Goal: Information Seeking & Learning: Learn about a topic

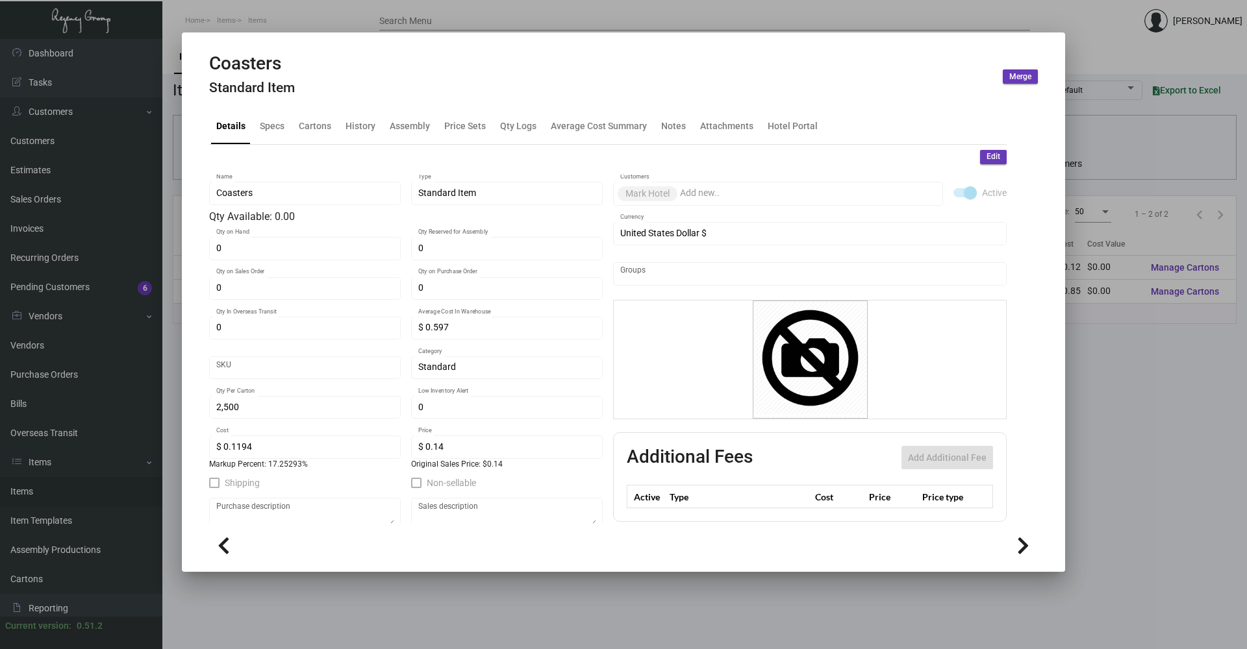
scroll to position [126, 0]
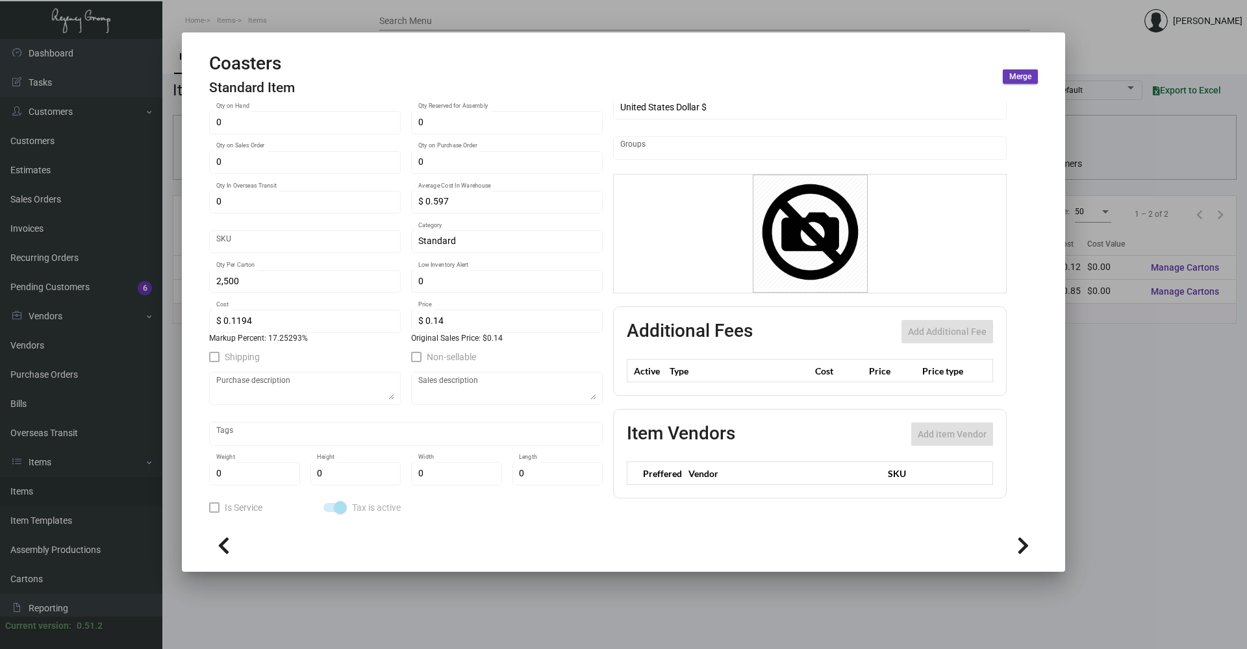
click at [361, 20] on div at bounding box center [623, 324] width 1247 height 649
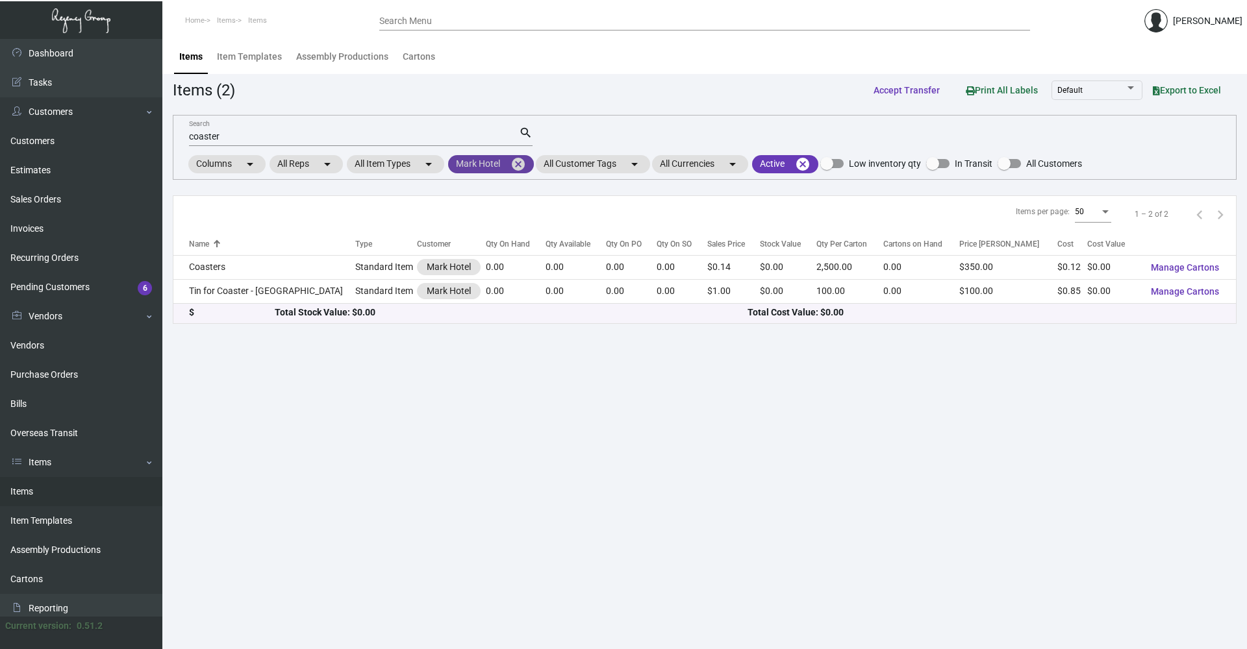
click at [520, 171] on mat-icon "cancel" at bounding box center [518, 165] width 16 height 16
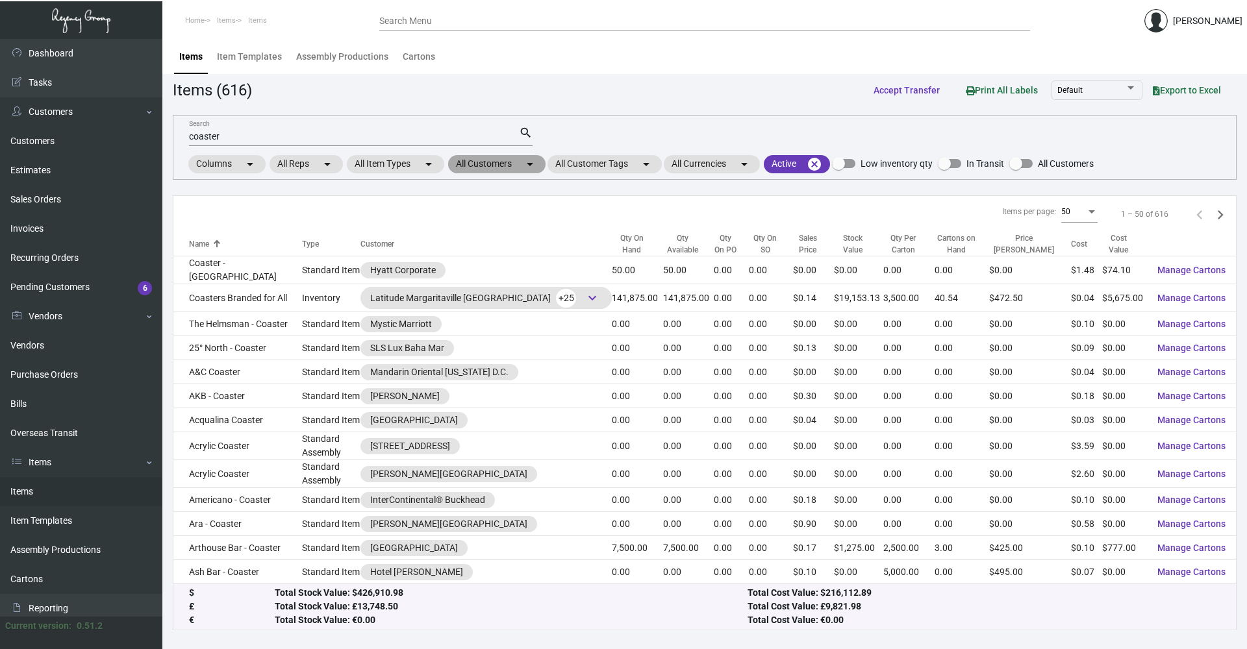
click at [520, 171] on mat-chip "All Customers arrow_drop_down" at bounding box center [496, 164] width 97 height 18
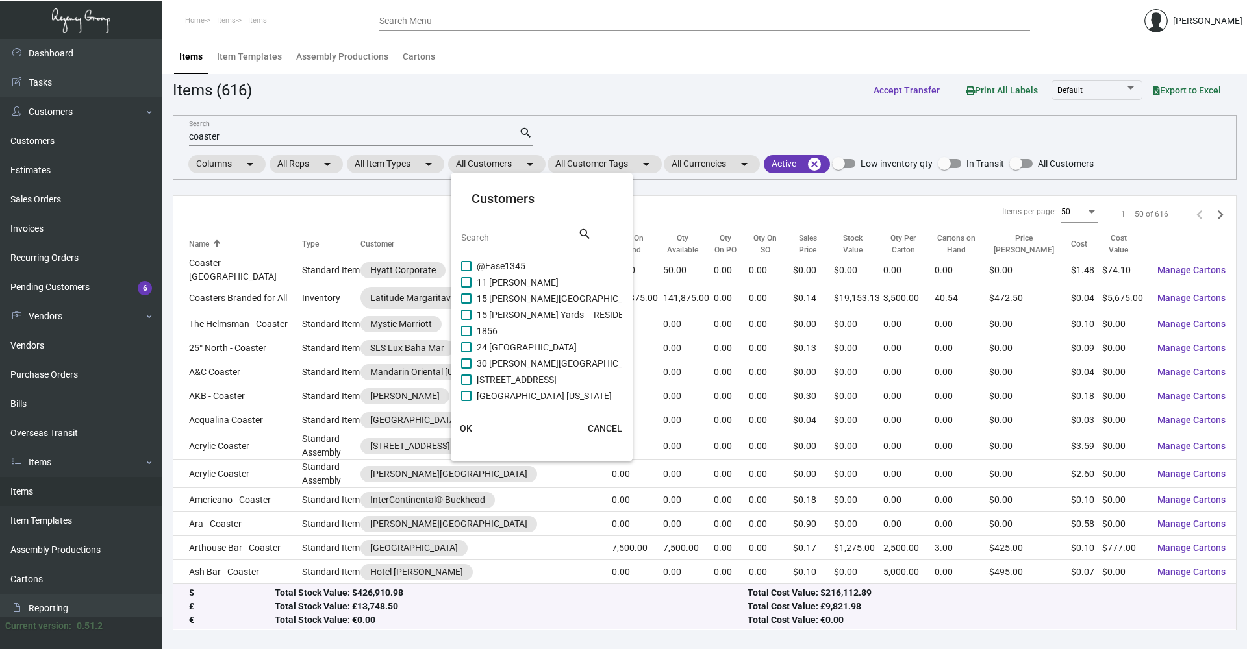
click at [519, 248] on div "Search search" at bounding box center [526, 243] width 131 height 32
click at [505, 240] on input "Search" at bounding box center [519, 238] width 117 height 10
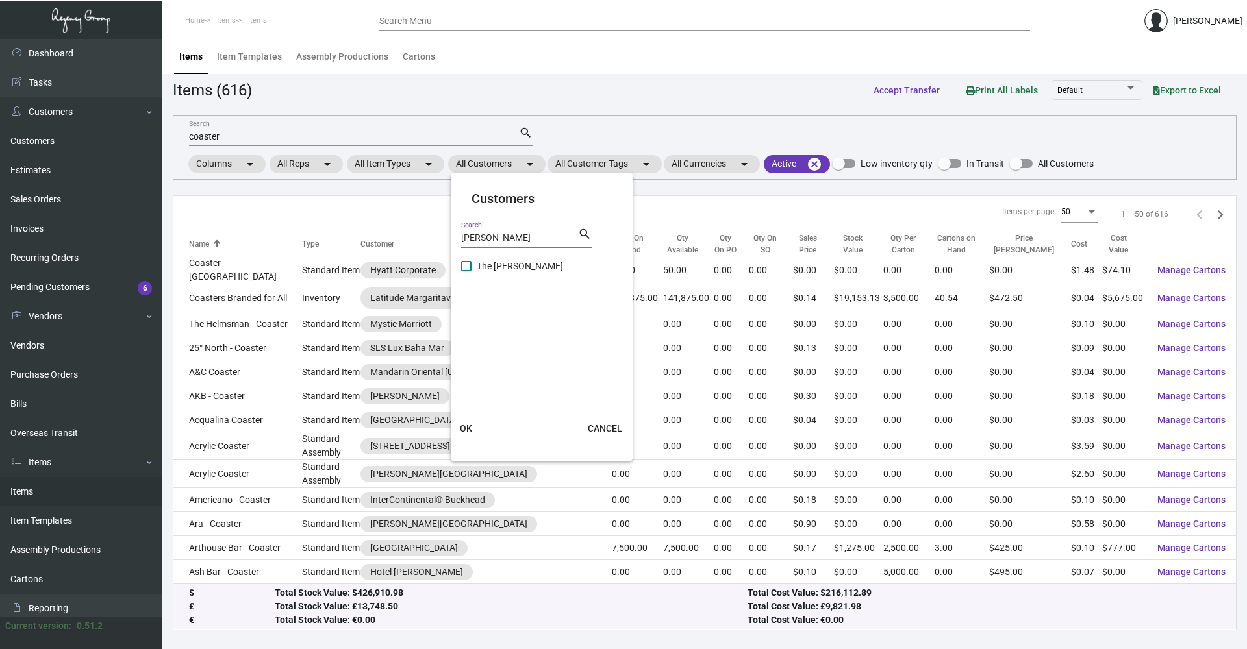
type input "[PERSON_NAME]"
click at [512, 263] on span "The [PERSON_NAME]" at bounding box center [520, 266] width 86 height 16
click at [466, 271] on input "The [PERSON_NAME]" at bounding box center [466, 271] width 1 height 1
checkbox input "true"
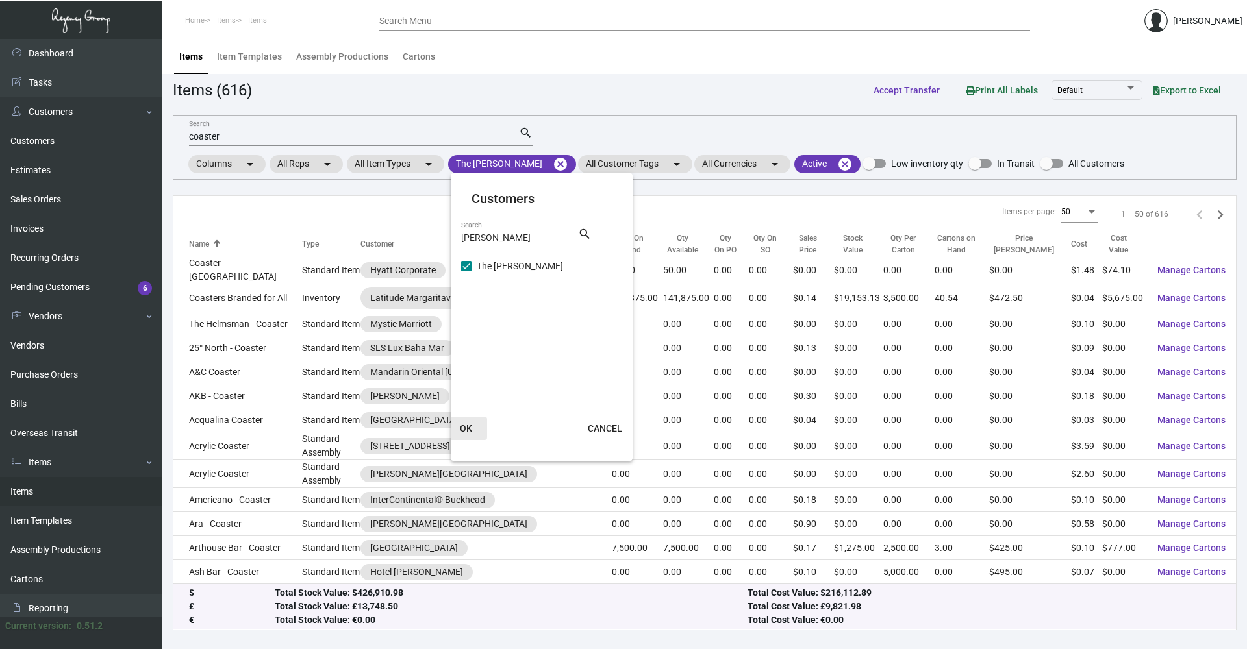
click at [466, 433] on span "OK" at bounding box center [466, 428] width 12 height 10
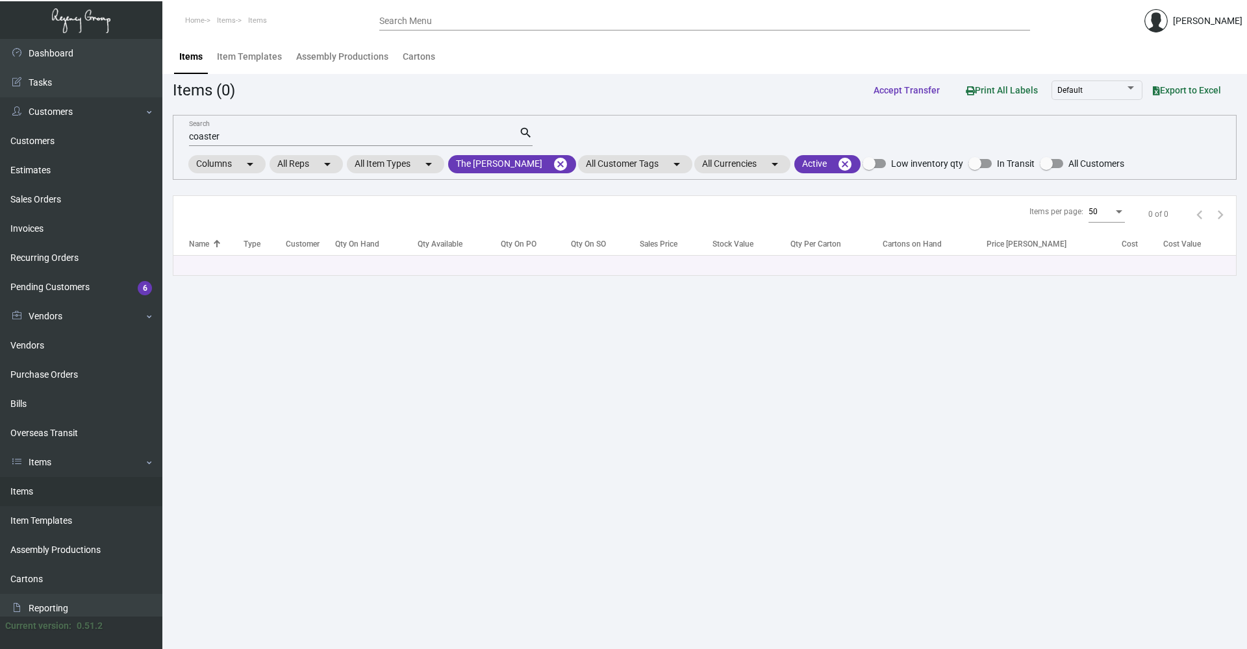
click at [231, 129] on div "coaster Search" at bounding box center [354, 136] width 330 height 20
drag, startPoint x: 230, startPoint y: 132, endPoint x: 136, endPoint y: 140, distance: 94.5
click at [136, 140] on div "Dashboard Dashboard Tasks Customers Customers Estimates Sales Orders Invoices R…" at bounding box center [623, 344] width 1247 height 610
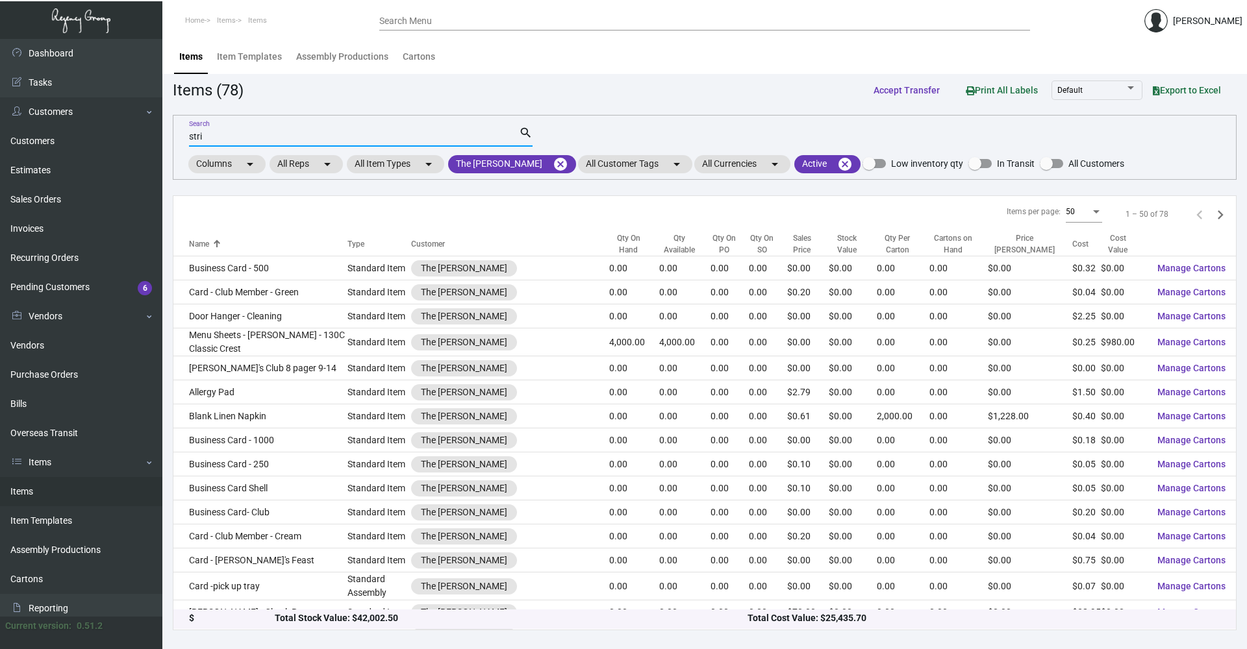
type input "strin"
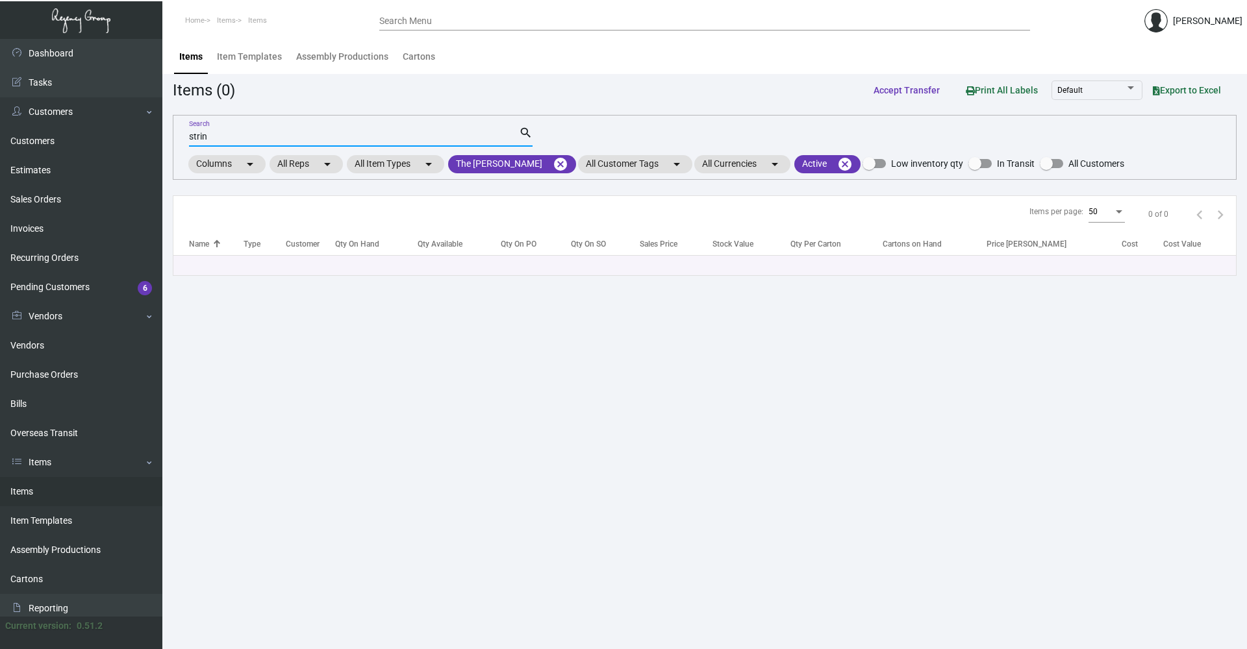
drag, startPoint x: 208, startPoint y: 138, endPoint x: 156, endPoint y: 139, distance: 52.6
click at [156, 139] on div "Dashboard Dashboard Tasks Customers Customers Estimates Sales Orders Invoices R…" at bounding box center [623, 344] width 1247 height 610
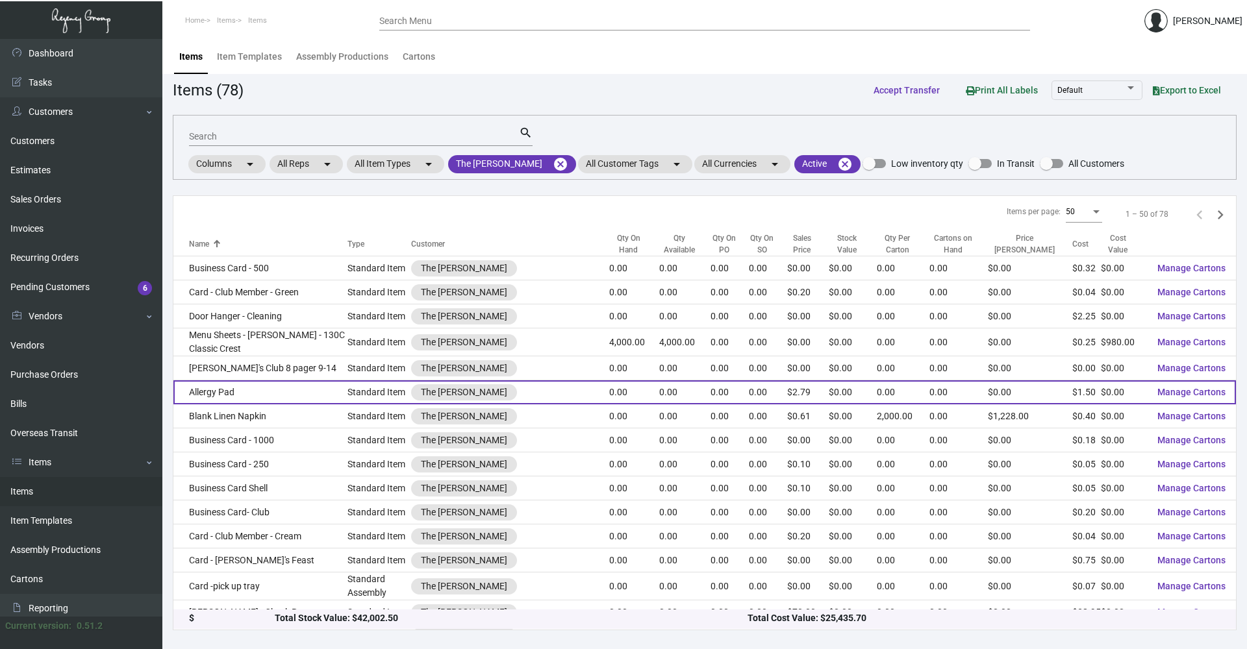
click at [536, 418] on div "The [PERSON_NAME]" at bounding box center [510, 416] width 198 height 16
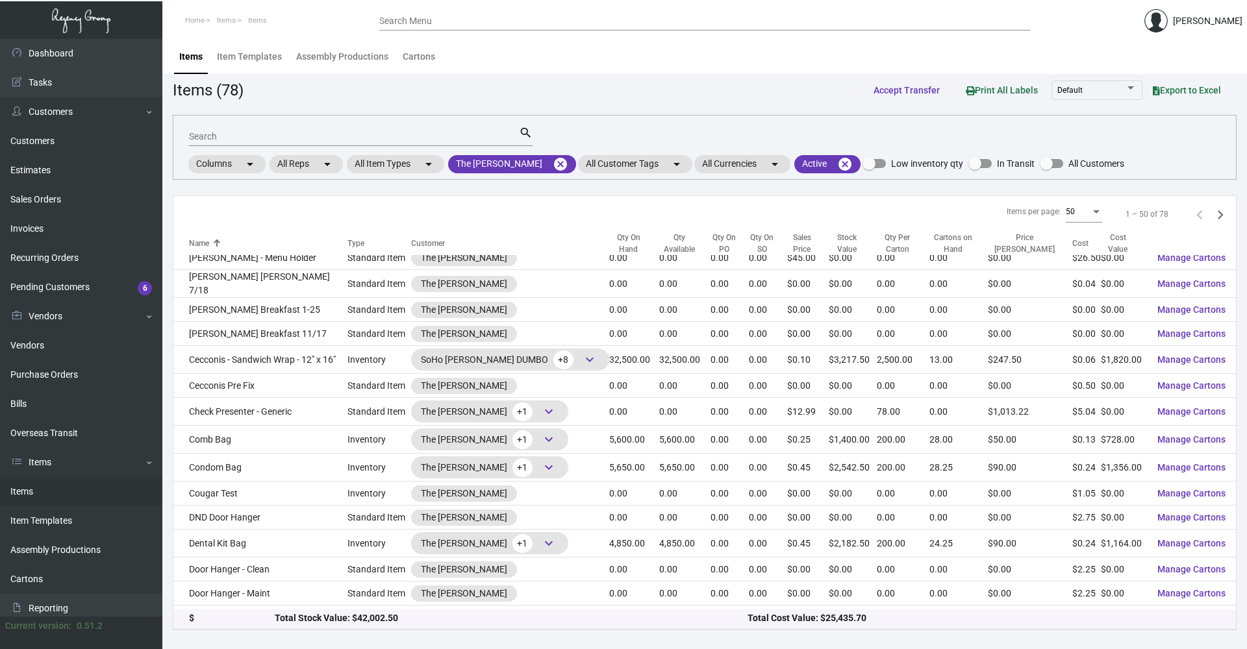
scroll to position [184, 0]
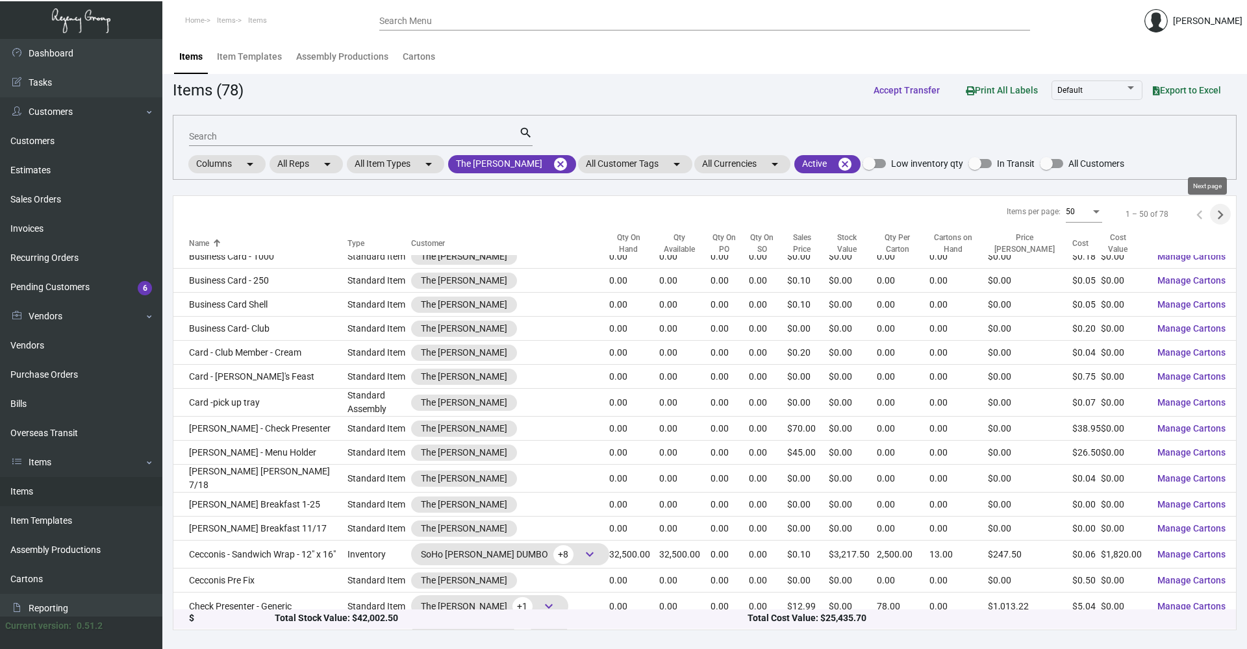
click at [1218, 216] on icon "Next page" at bounding box center [1221, 214] width 6 height 9
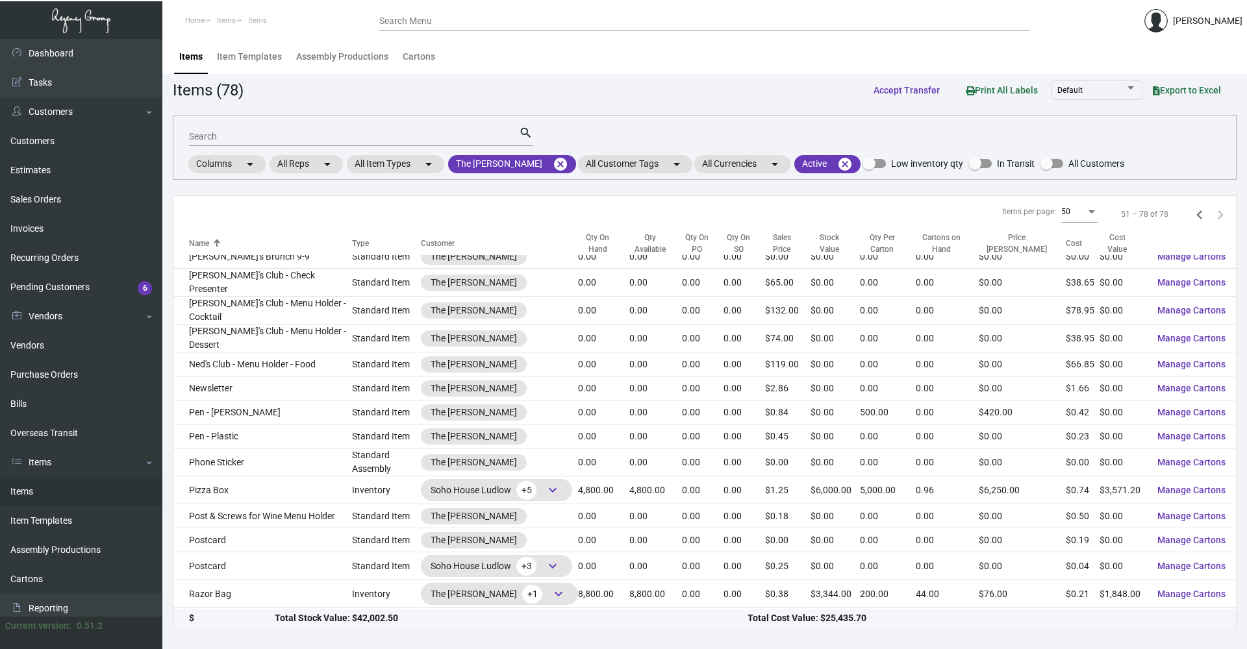
scroll to position [0, 0]
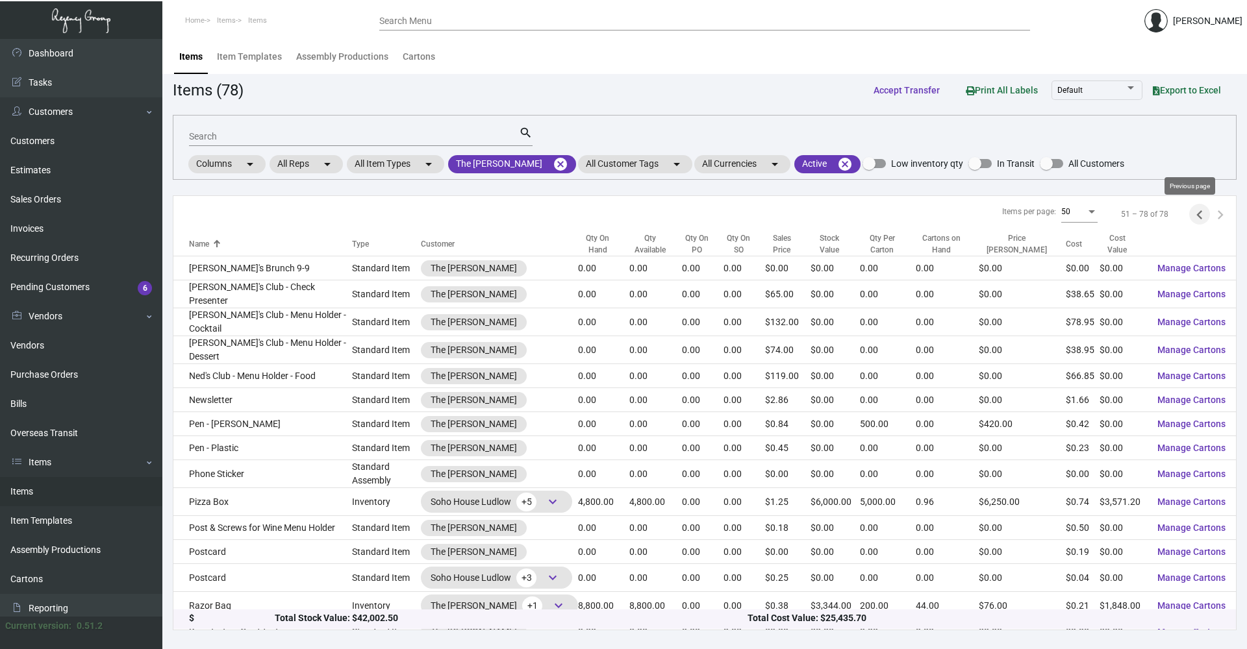
click at [1196, 213] on icon "Previous page" at bounding box center [1199, 214] width 6 height 9
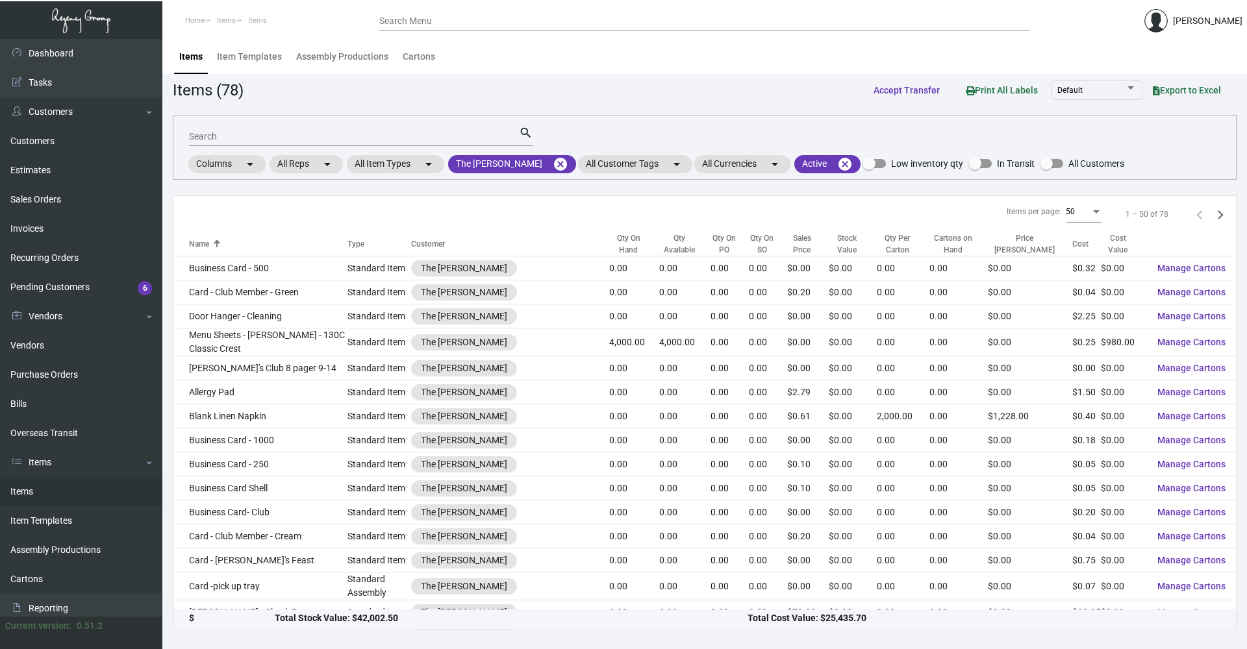
click at [242, 134] on input "Search" at bounding box center [354, 137] width 330 height 10
type input "menu"
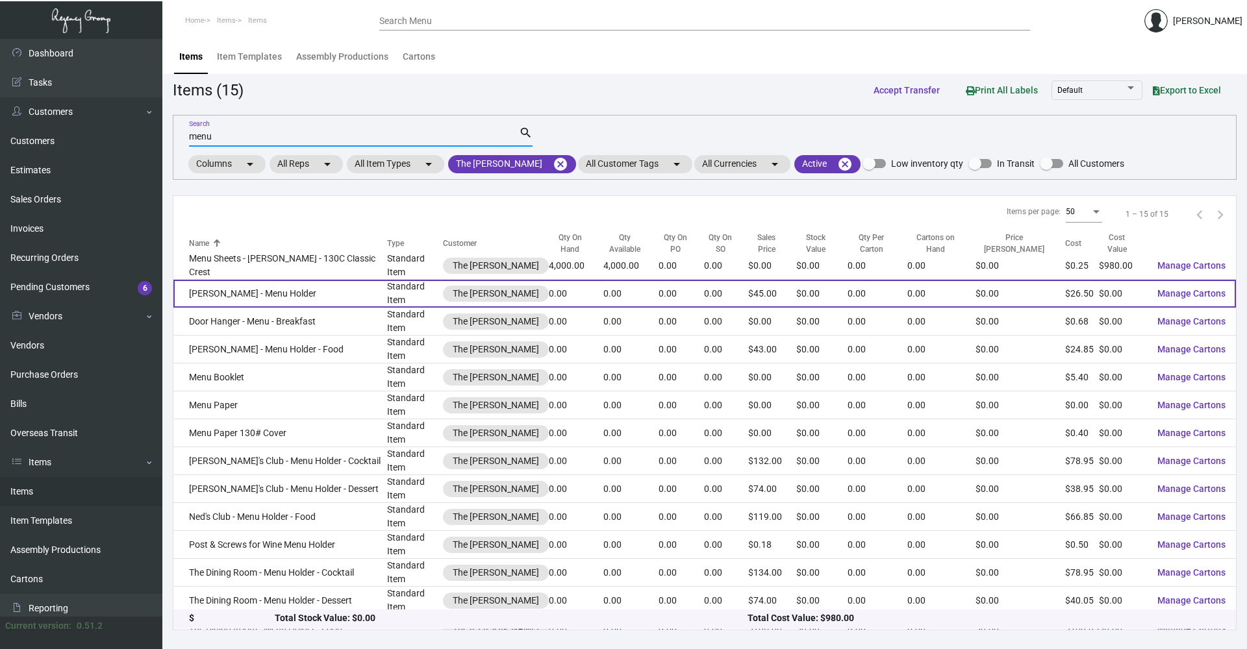
scroll to position [6, 0]
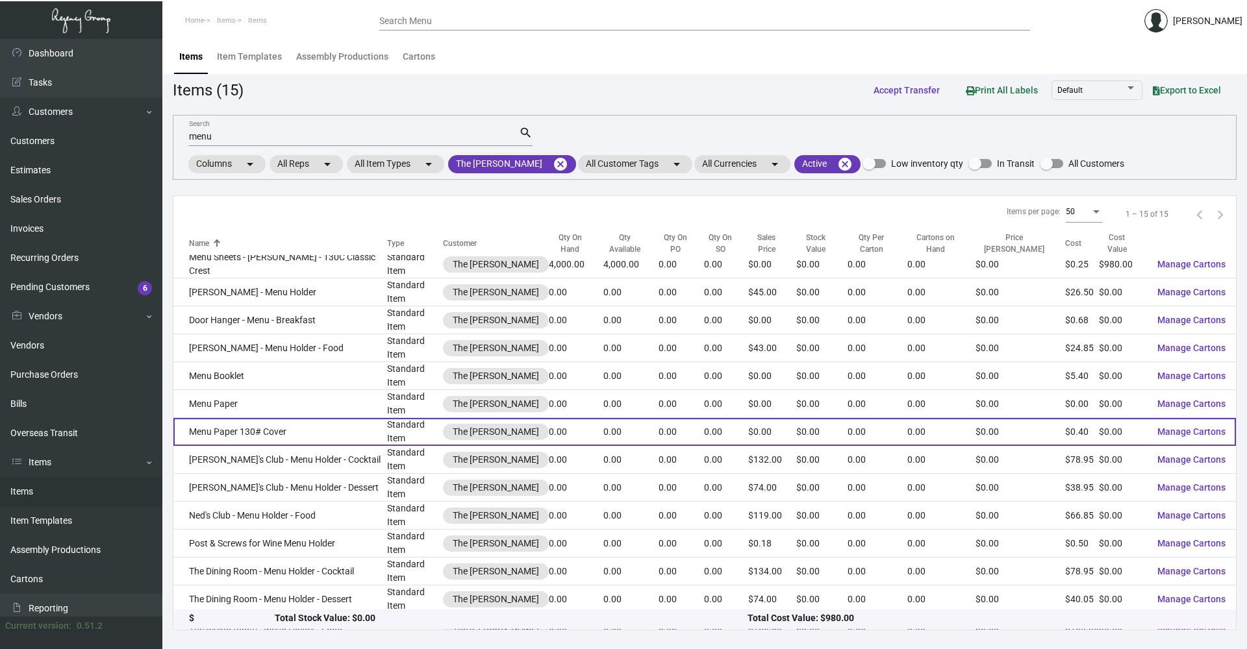
click at [323, 418] on td "Menu Paper 130# Cover" at bounding box center [280, 432] width 214 height 28
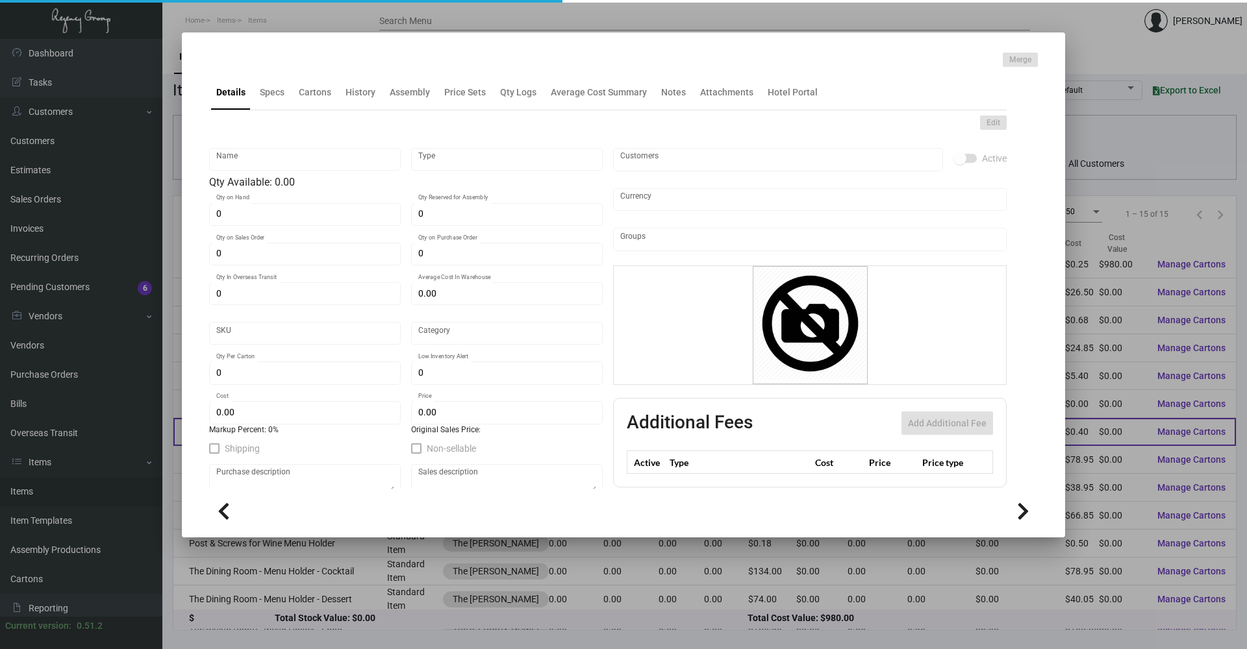
type input "Menu Paper 130# Cover"
type input "Standard Item"
type input "$ 0.00"
type input "N.Nomad-7379-60"
type input "Standard"
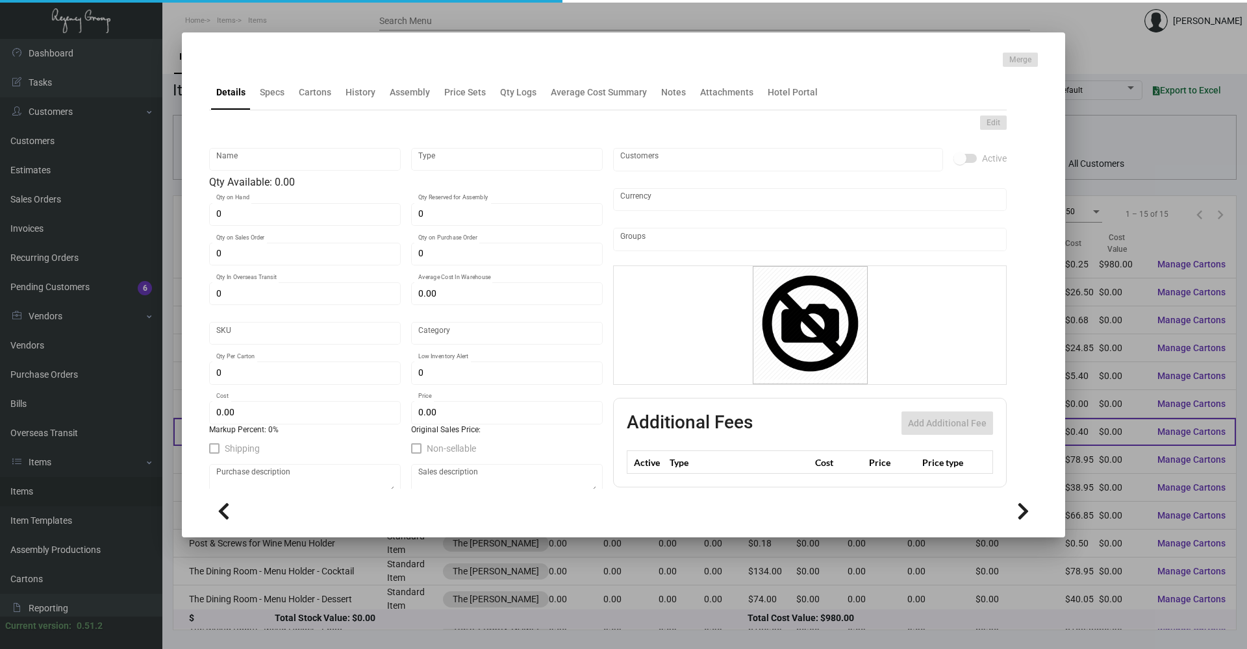
type input "$ 0.395"
type input "$ 0.00"
checkbox input "true"
type input "United States Dollar $"
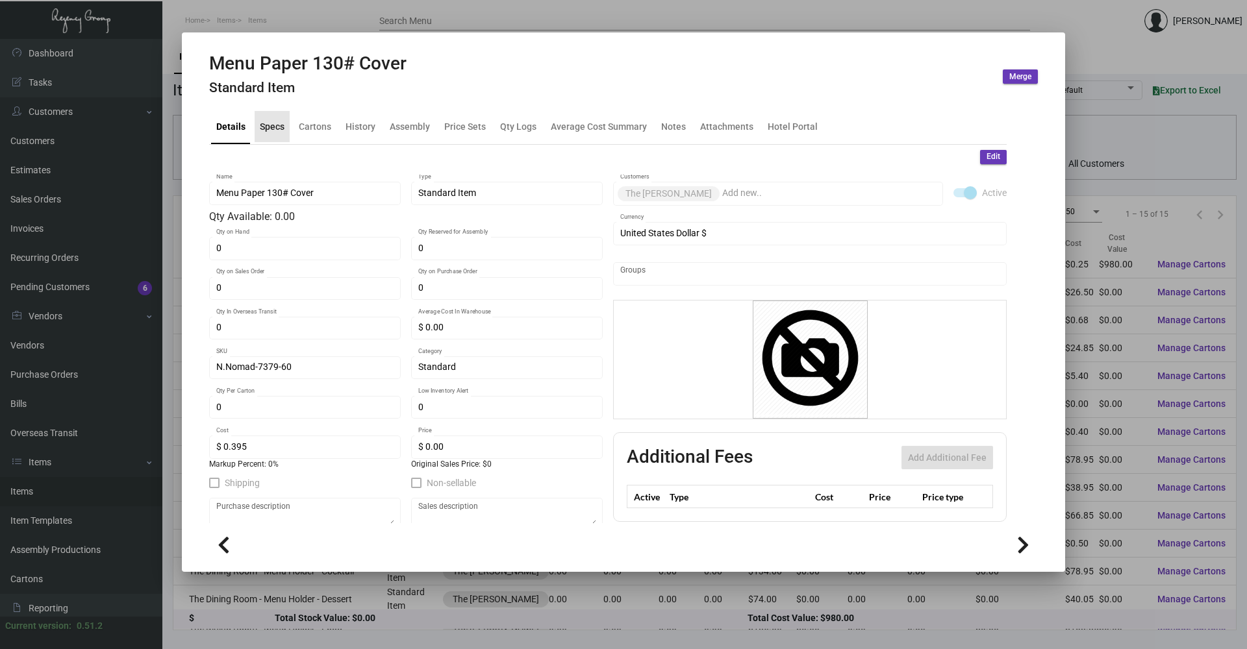
click at [276, 127] on div "Specs" at bounding box center [272, 126] width 25 height 14
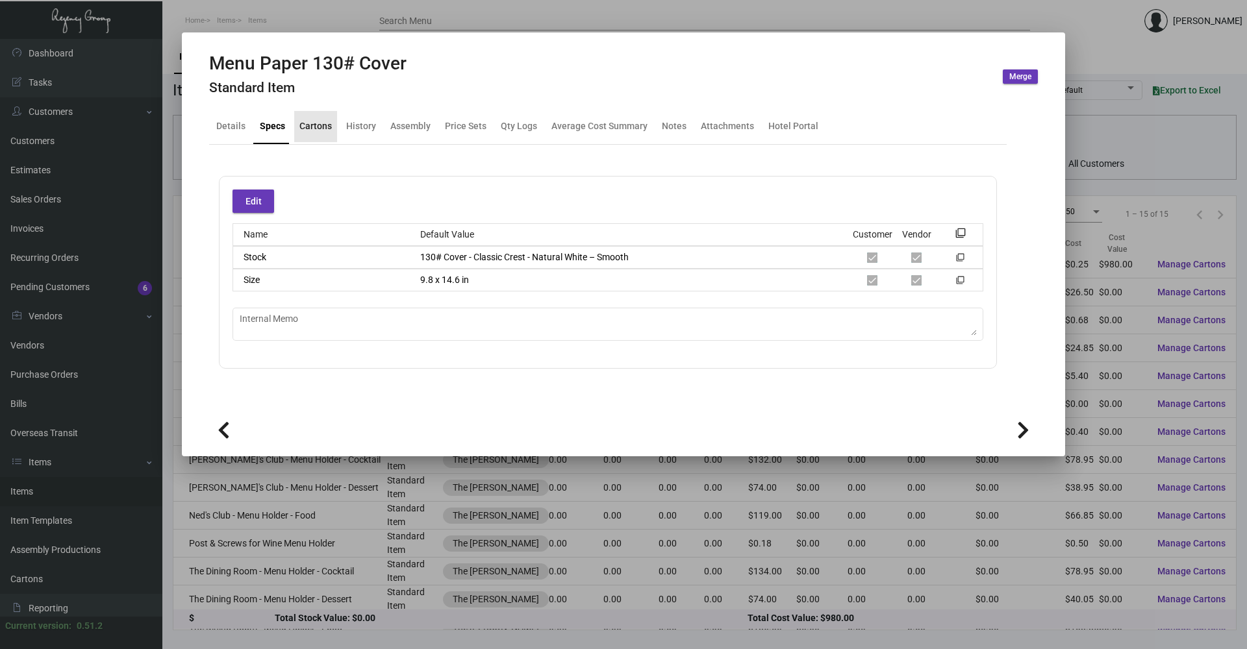
click at [331, 131] on div "Cartons" at bounding box center [315, 126] width 43 height 31
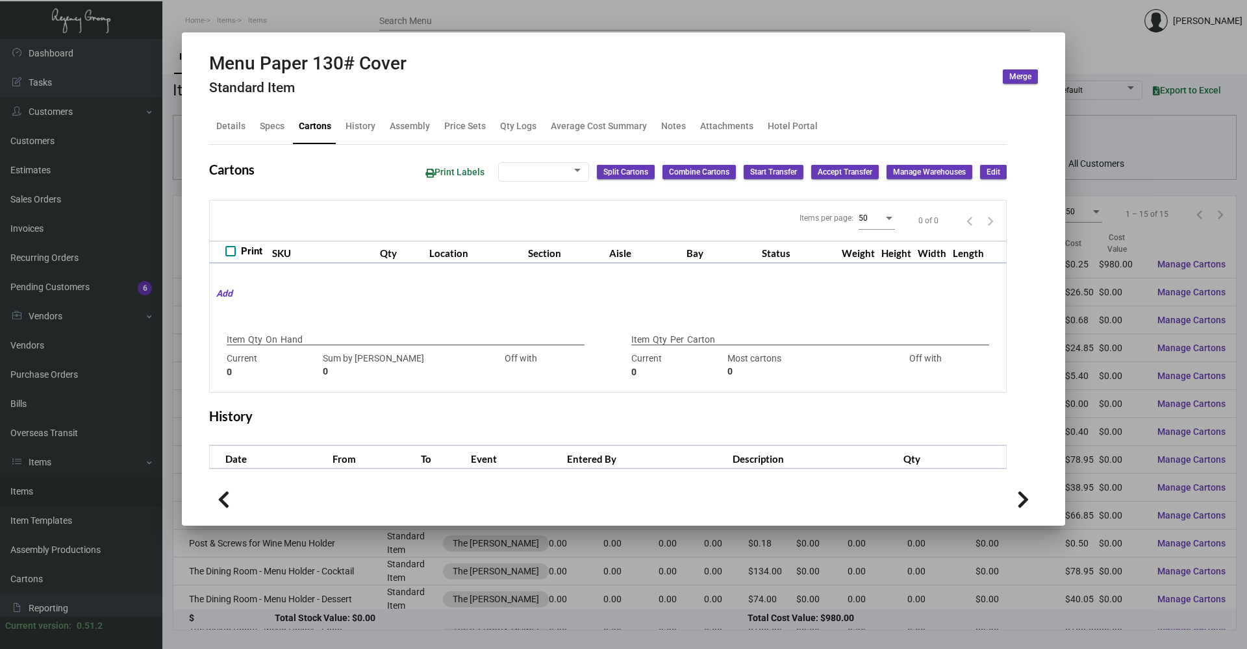
checkbox input "true"
type input "0"
click at [355, 132] on div "History" at bounding box center [360, 126] width 30 height 14
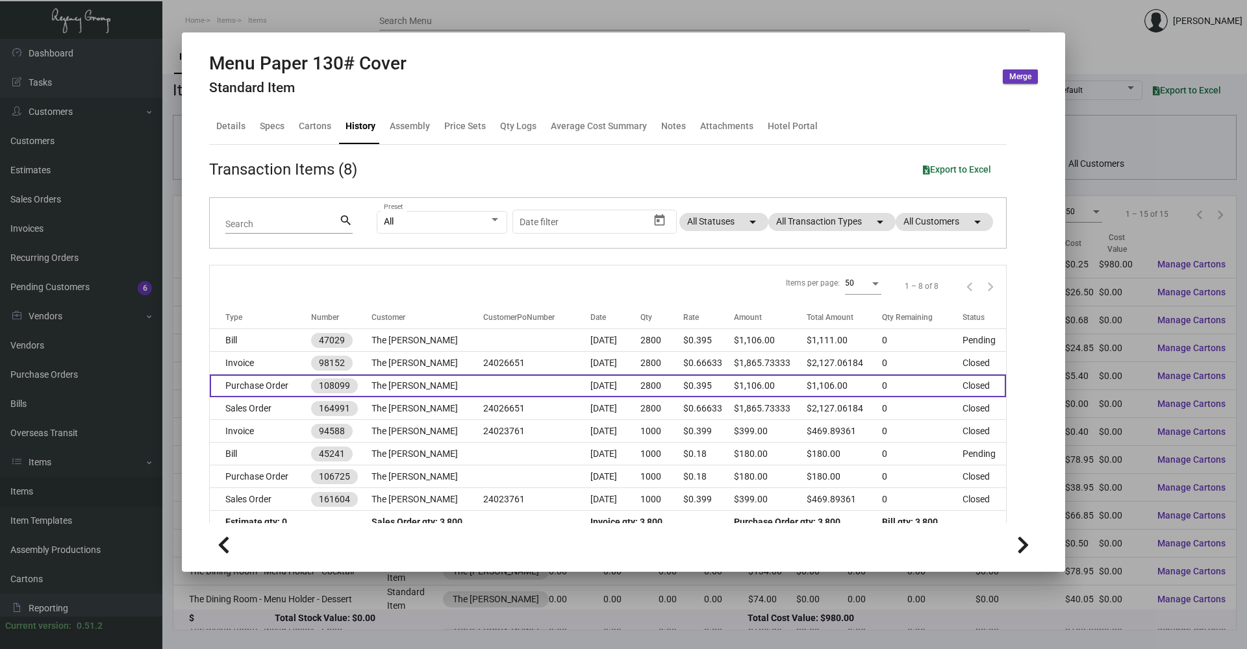
click at [302, 384] on td "Purchase Order" at bounding box center [260, 386] width 101 height 23
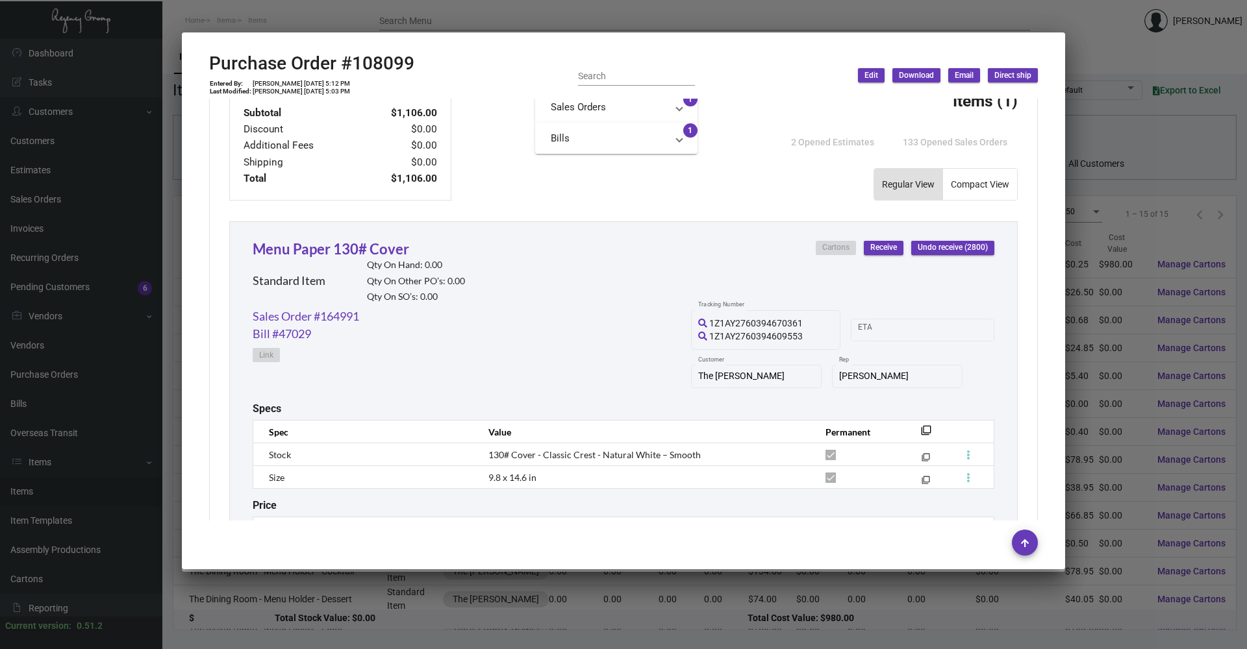
scroll to position [376, 0]
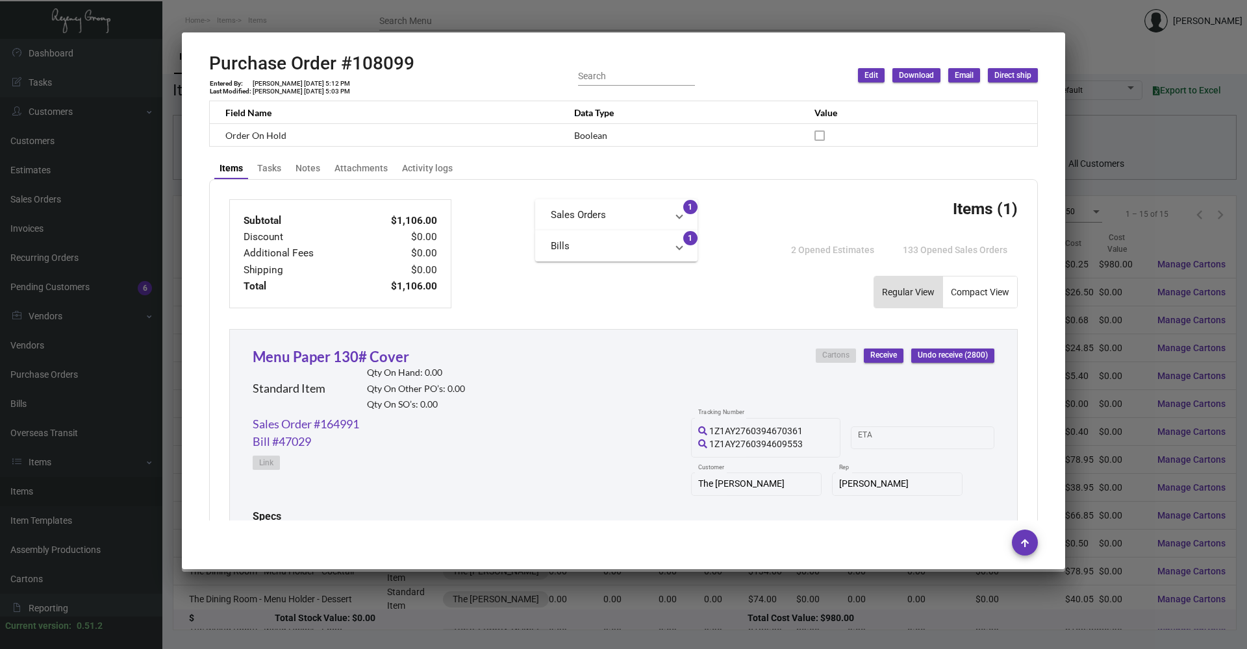
click at [239, 19] on div at bounding box center [623, 324] width 1247 height 649
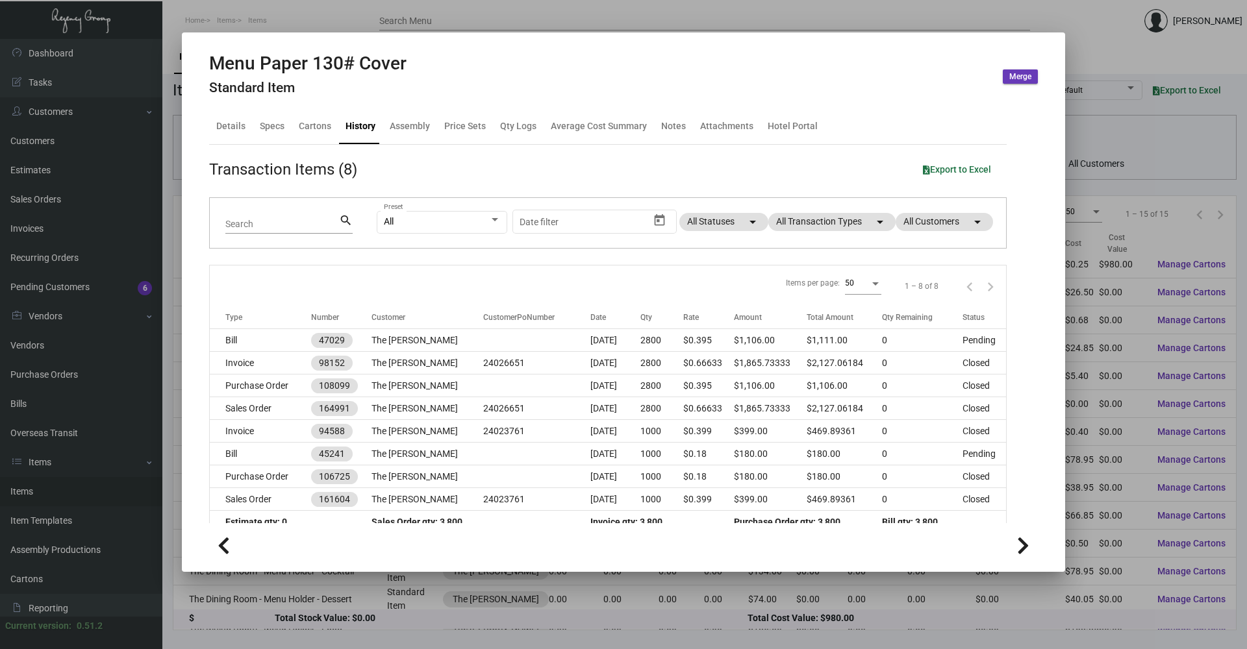
click at [254, 28] on div at bounding box center [623, 324] width 1247 height 649
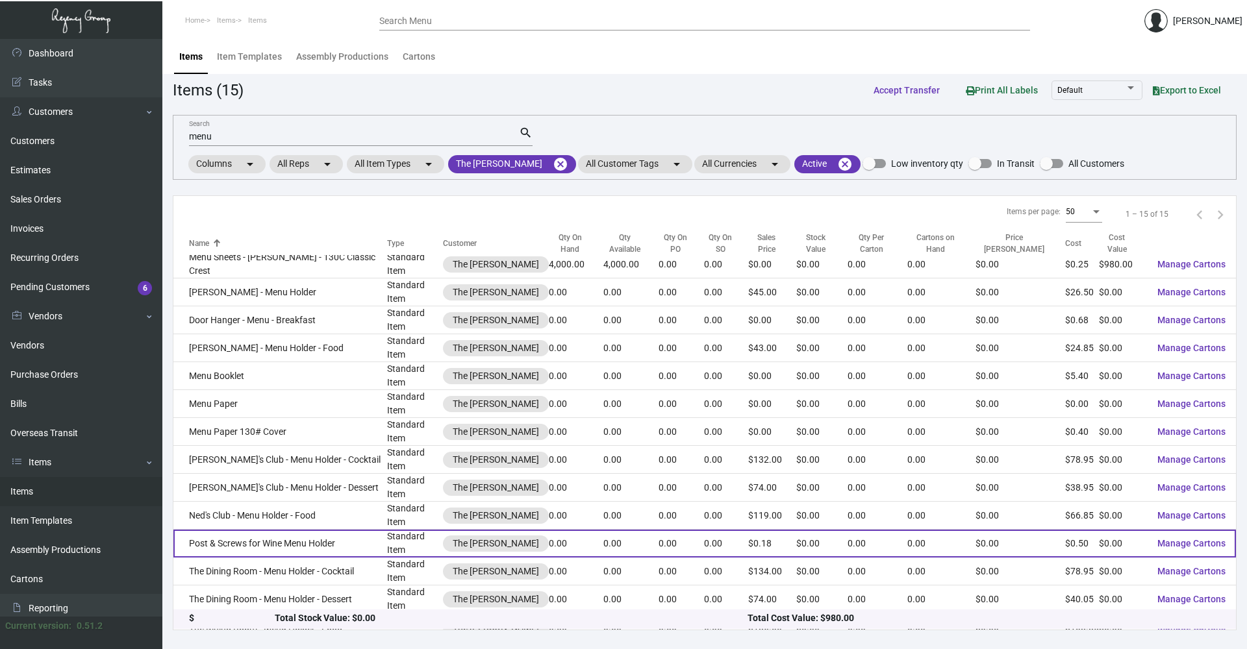
click at [321, 530] on td "Post & Screws for Wine Menu Holder" at bounding box center [280, 544] width 214 height 28
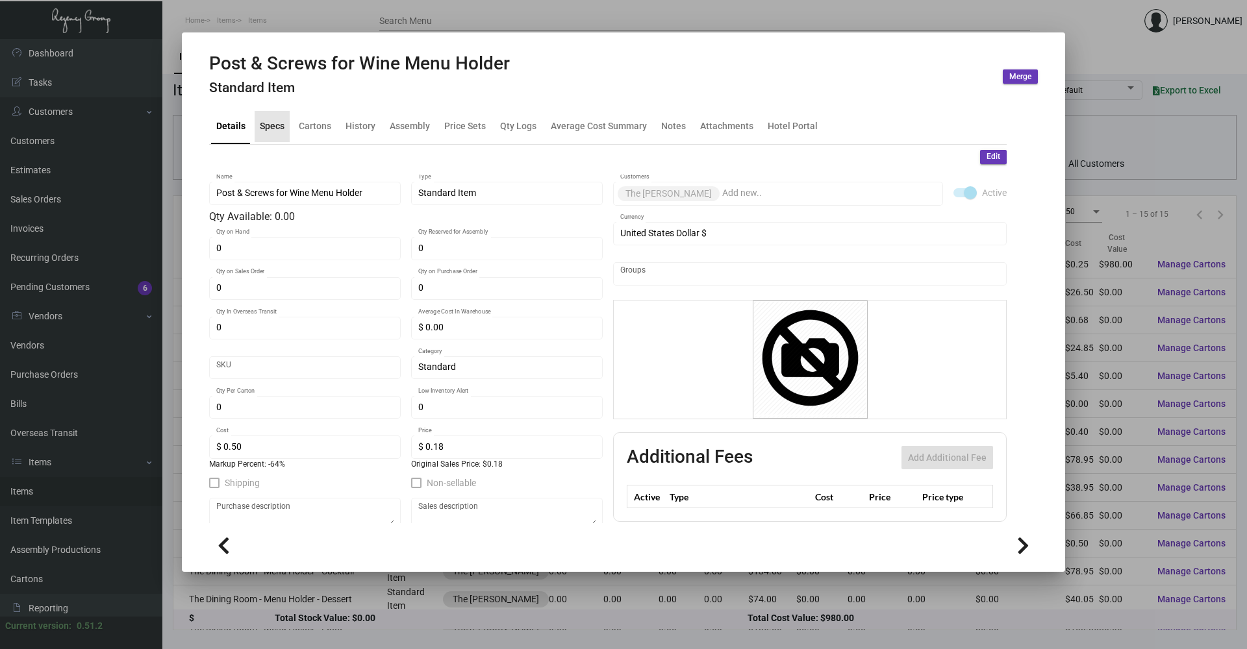
click at [266, 118] on div "Specs" at bounding box center [272, 126] width 35 height 31
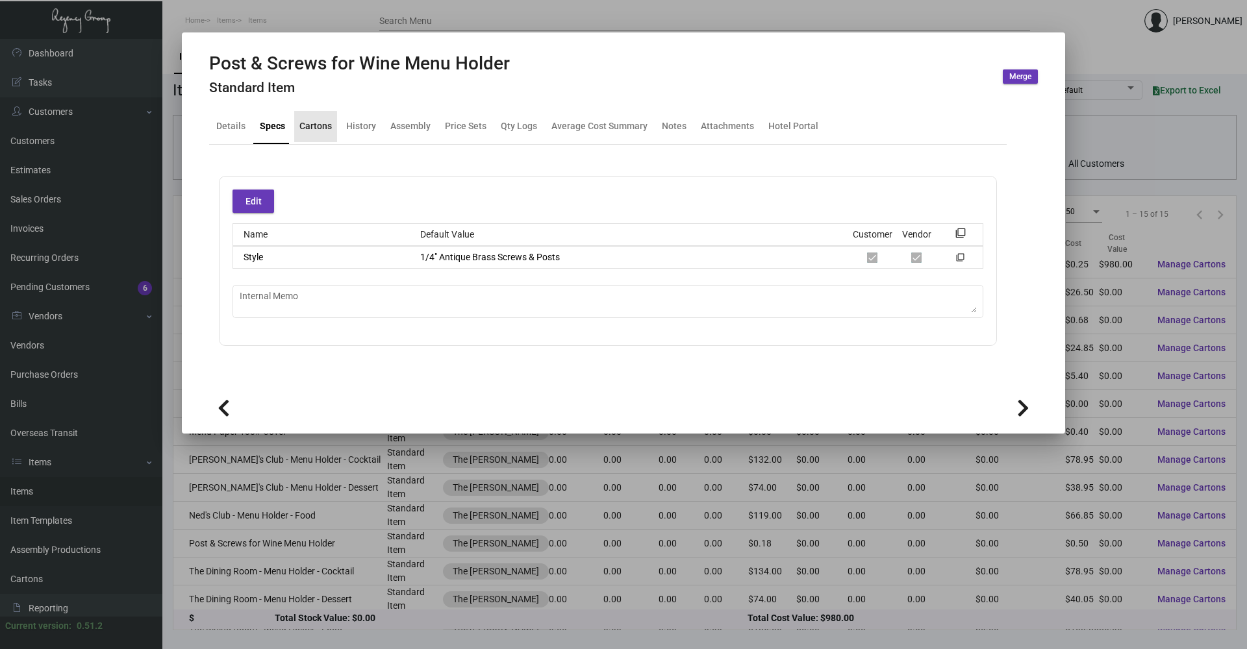
click at [309, 127] on div "Cartons" at bounding box center [315, 126] width 32 height 14
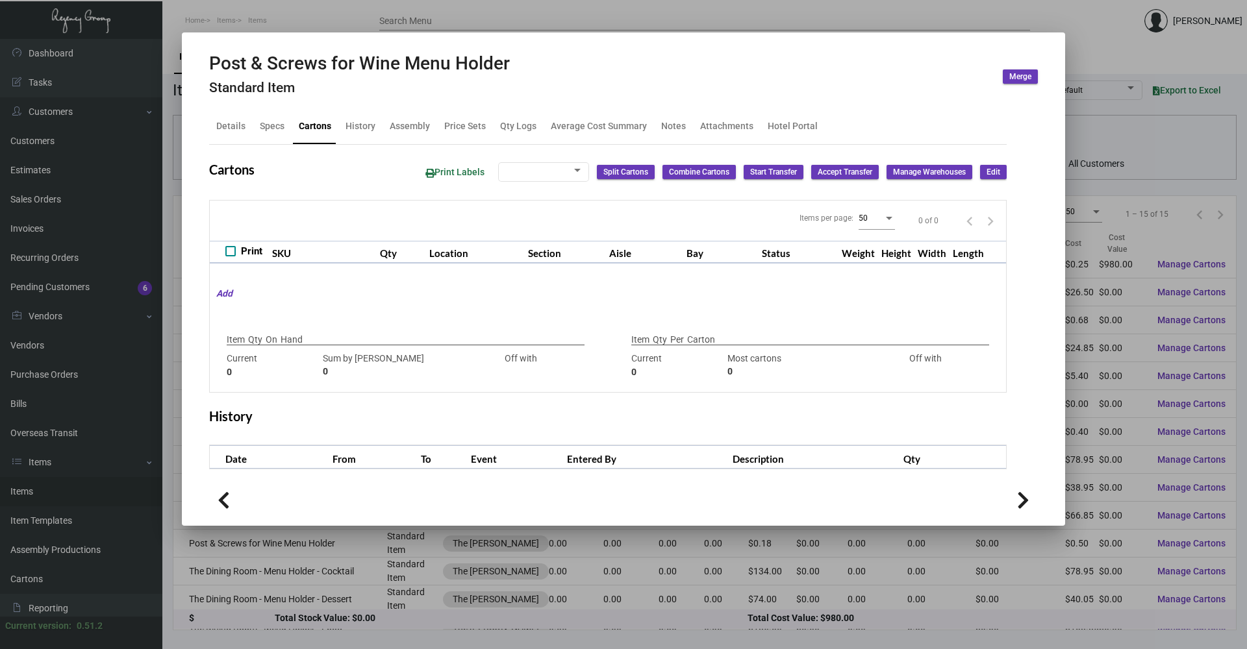
checkbox input "true"
type input "0"
click at [360, 134] on div "History" at bounding box center [360, 126] width 40 height 31
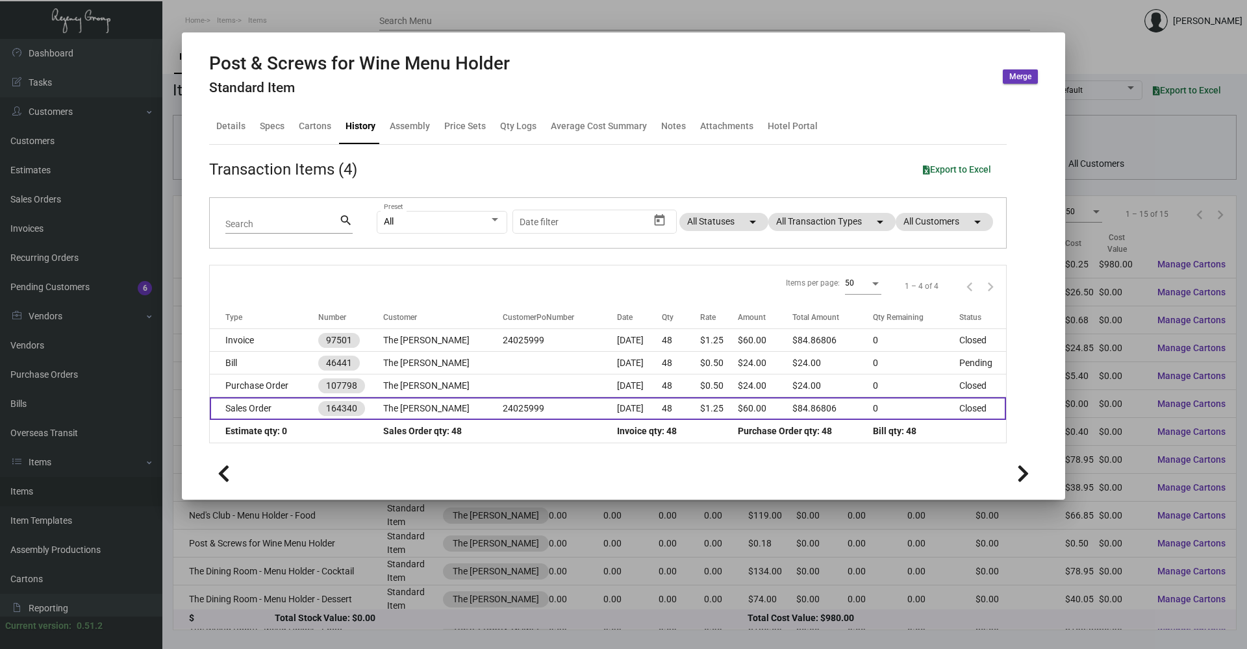
click at [286, 415] on td "Sales Order" at bounding box center [264, 408] width 108 height 23
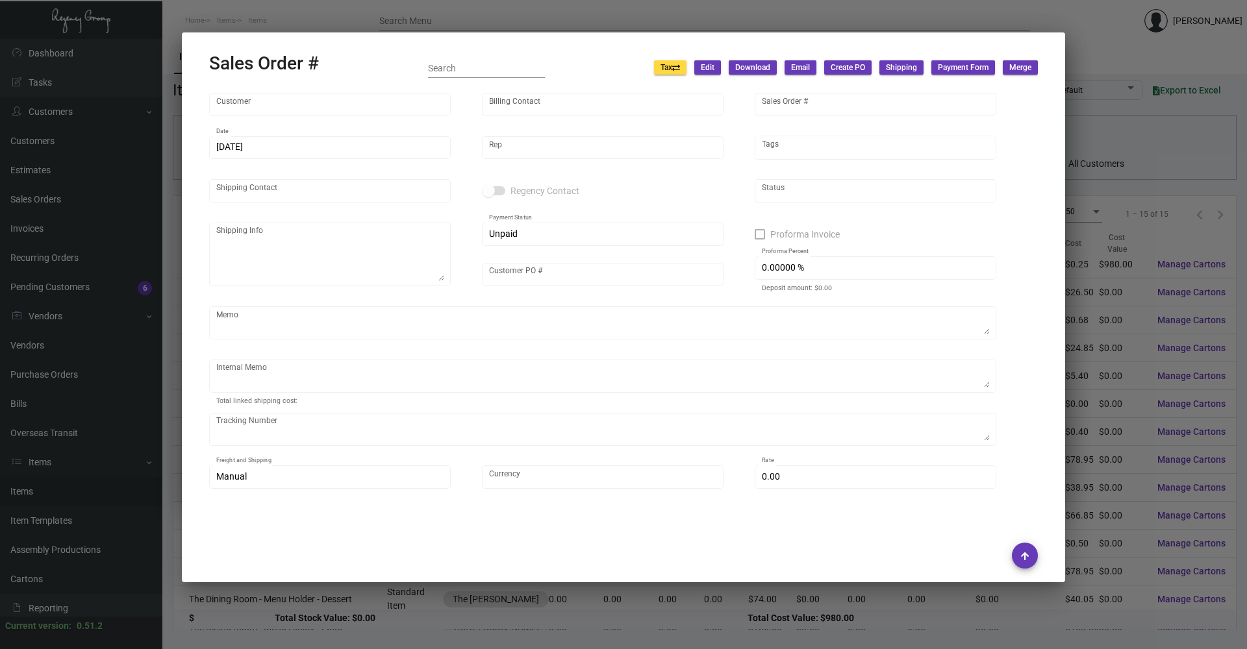
type input "The [PERSON_NAME]"
type input "Accounts Payable"
type input "164340"
type input "[DATE]"
type input "[PERSON_NAME]"
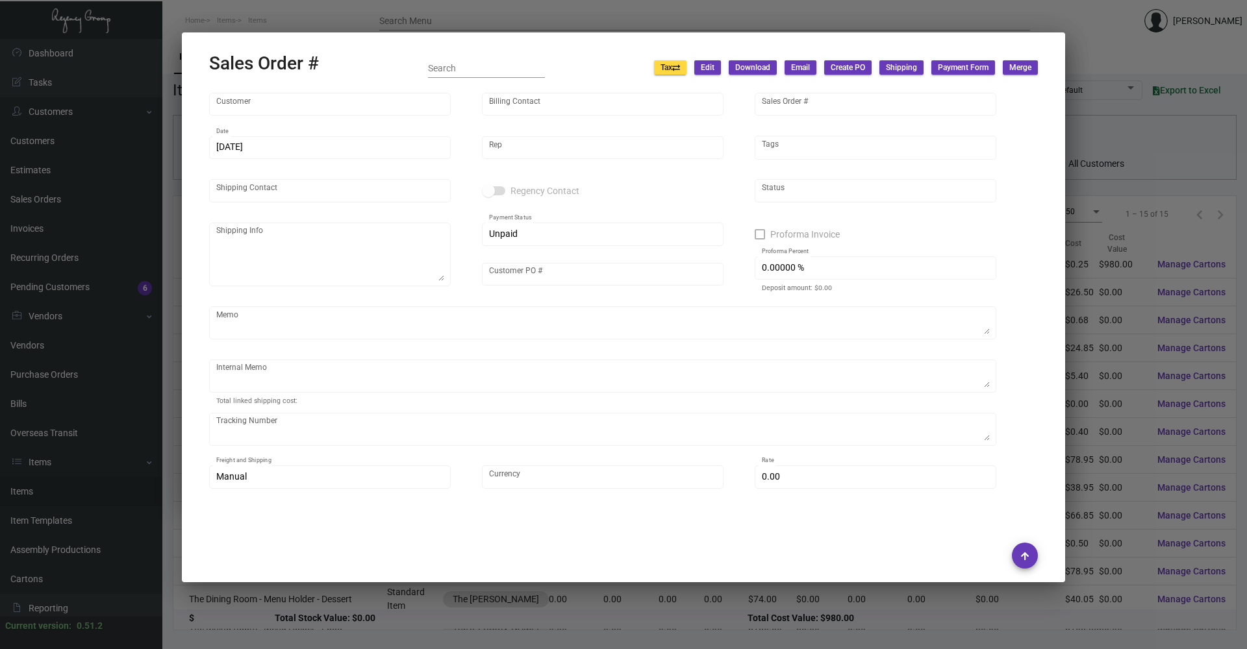
type input "[PERSON_NAME]"
type textarea "[PERSON_NAME] The [PERSON_NAME] Nomad [STREET_ADDRESS][US_STATE]"
type input "24025999"
type input "United States Dollar $"
type input "$ 17.95"
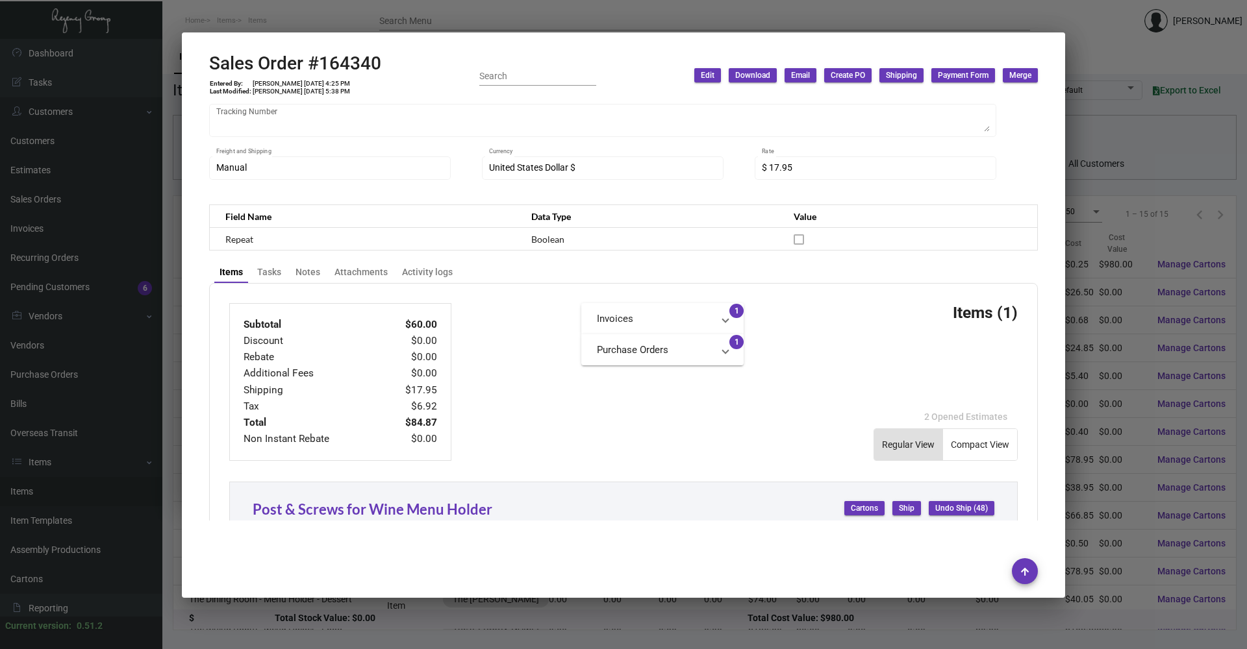
scroll to position [590, 0]
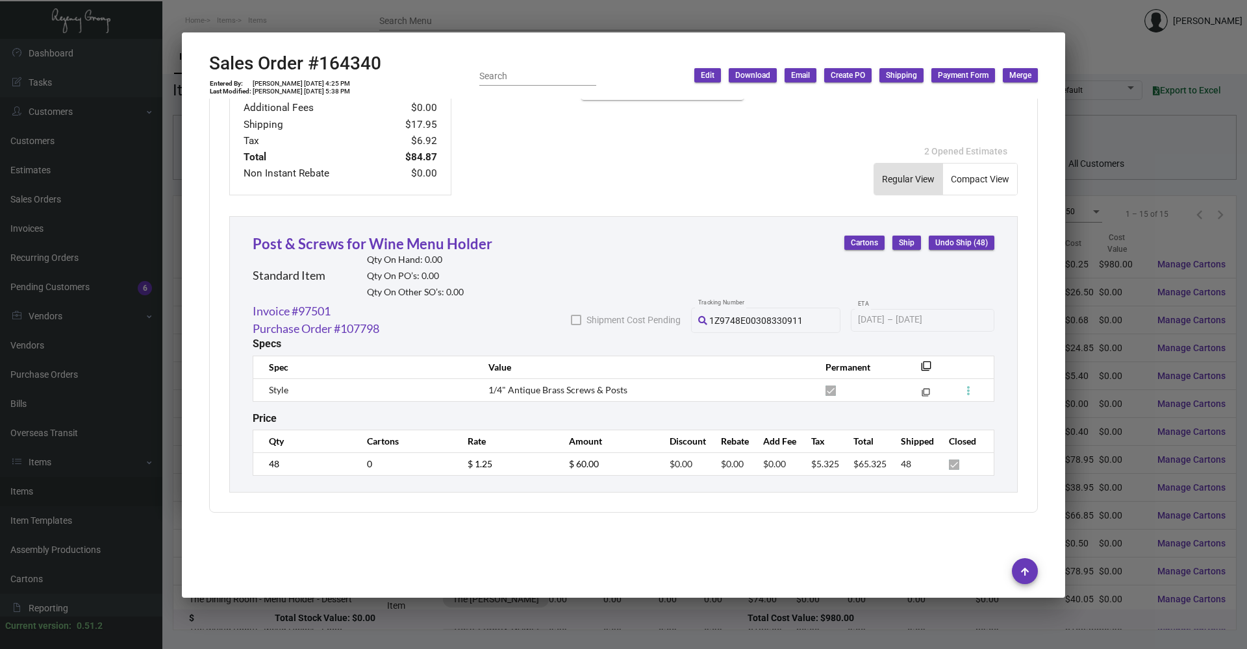
click at [262, 14] on div at bounding box center [623, 324] width 1247 height 649
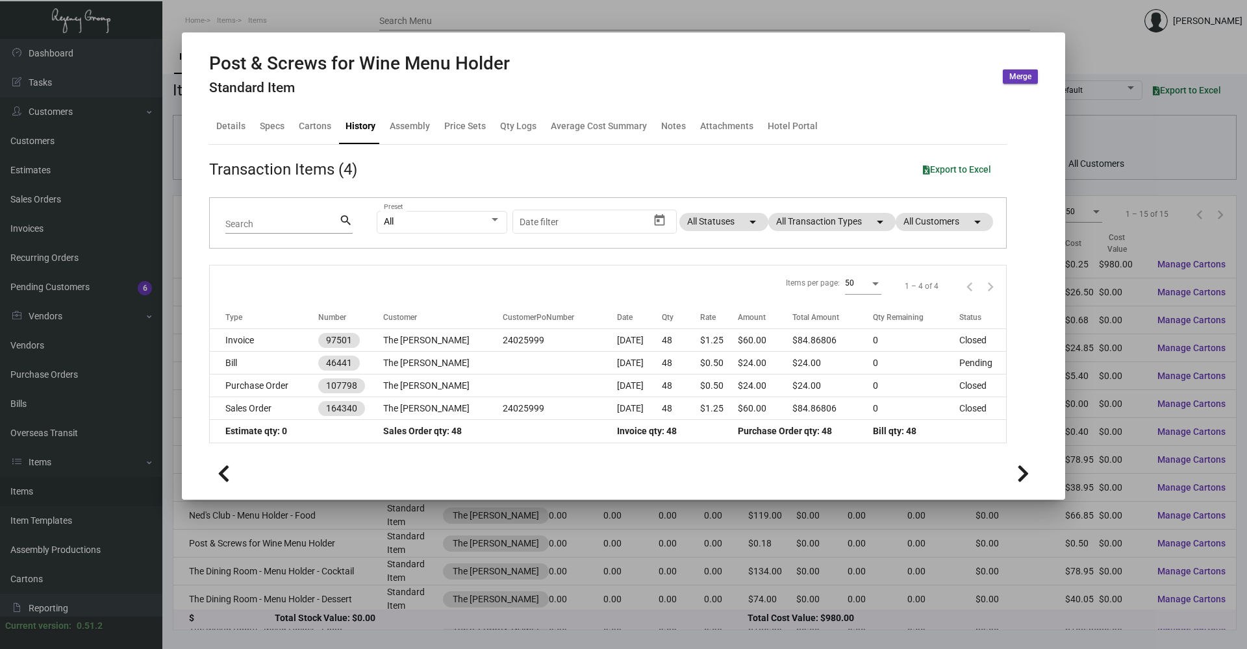
click at [262, 14] on div at bounding box center [623, 324] width 1247 height 649
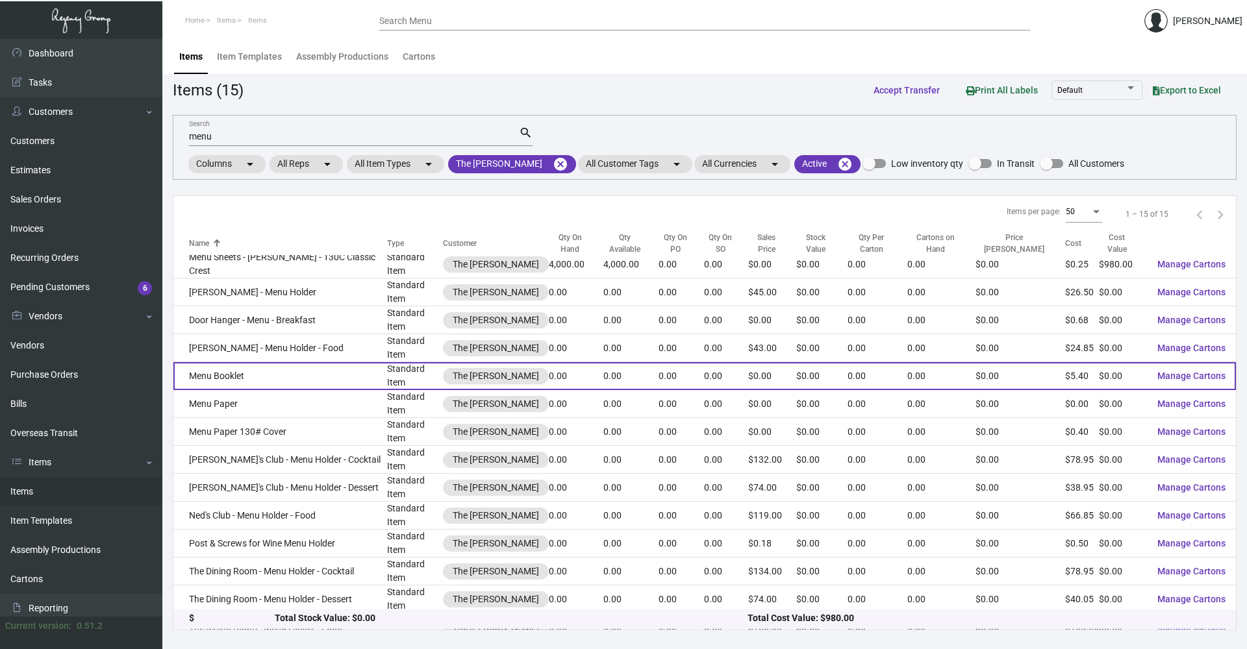
click at [253, 362] on td "Menu Booklet" at bounding box center [280, 376] width 214 height 28
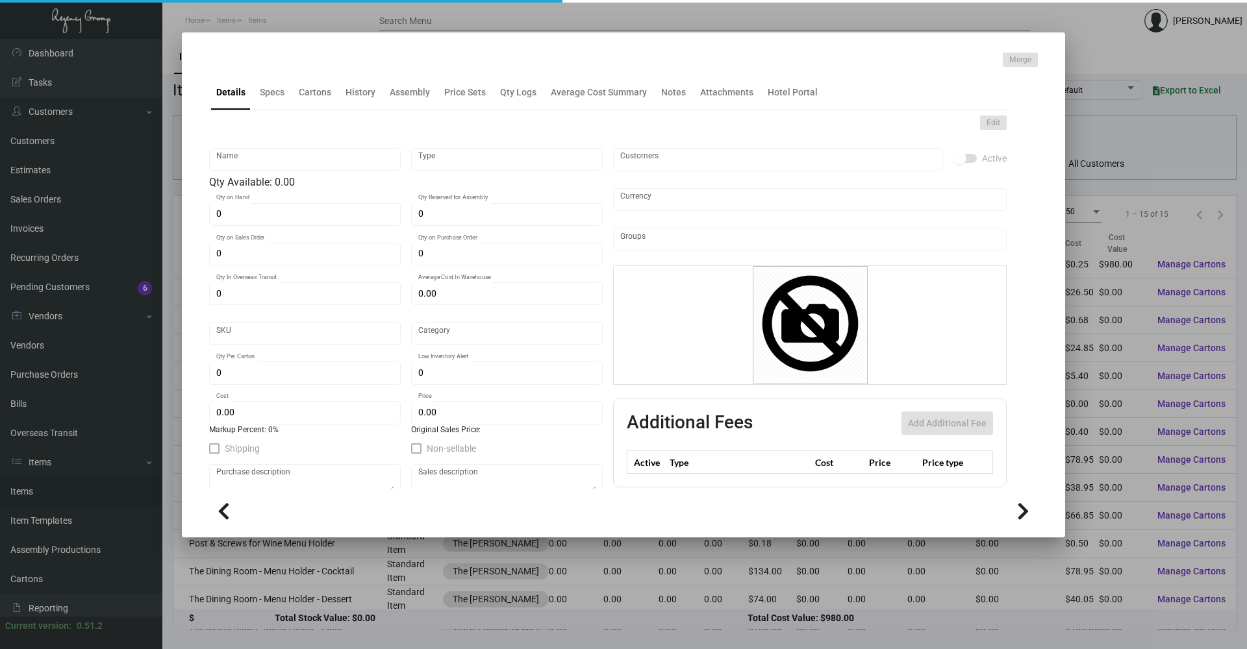
type input "Menu Booklet"
type input "Standard Item"
type input "$ 0.00"
type input "Standard"
type input "$ 5.4043"
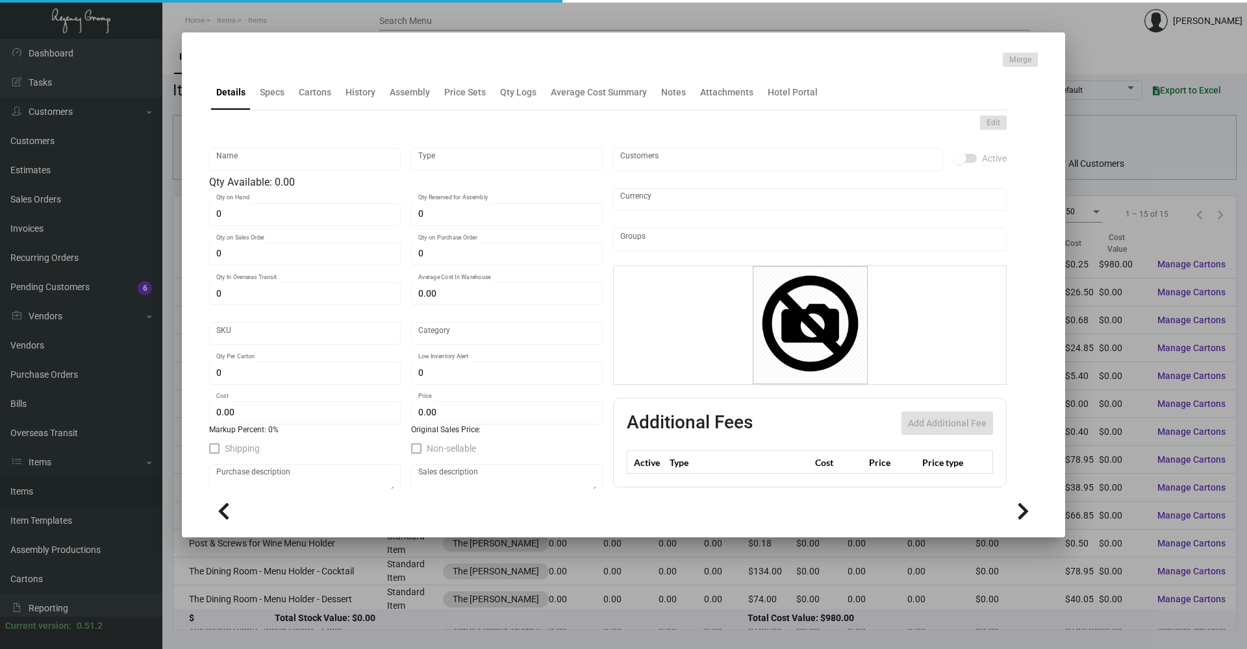
type input "$ 0.00"
checkbox input "true"
type input "United States Dollar $"
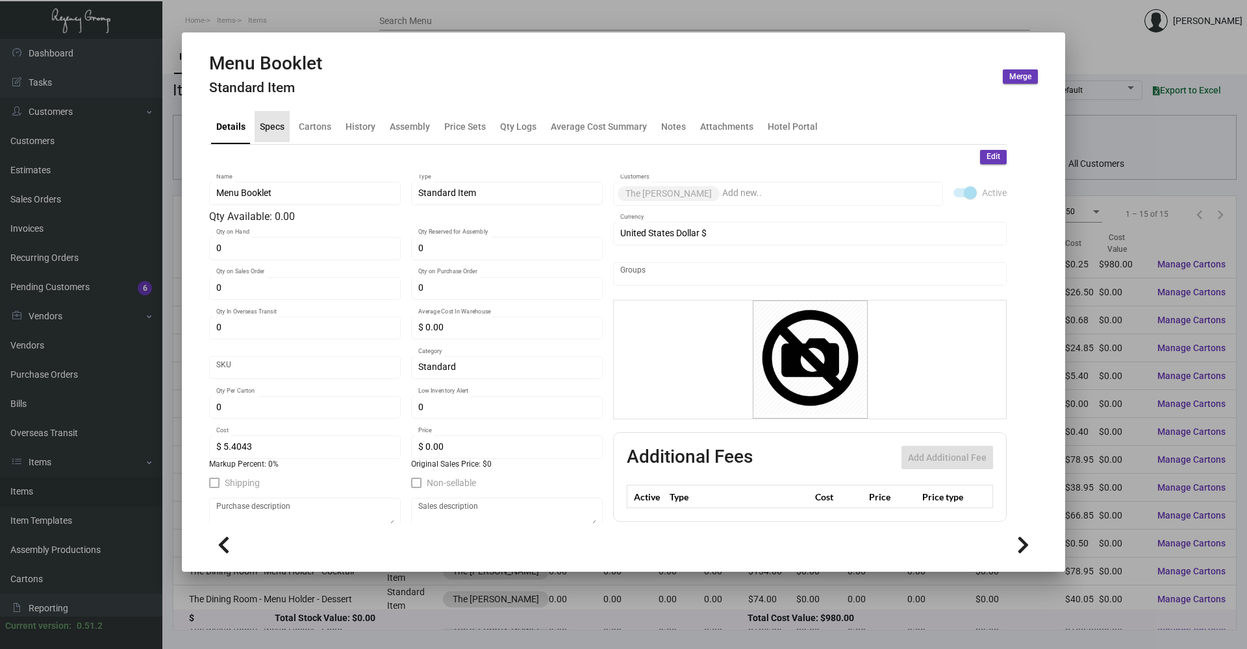
drag, startPoint x: 275, startPoint y: 123, endPoint x: 284, endPoint y: 128, distance: 9.9
click at [280, 126] on div "Specs" at bounding box center [272, 126] width 25 height 14
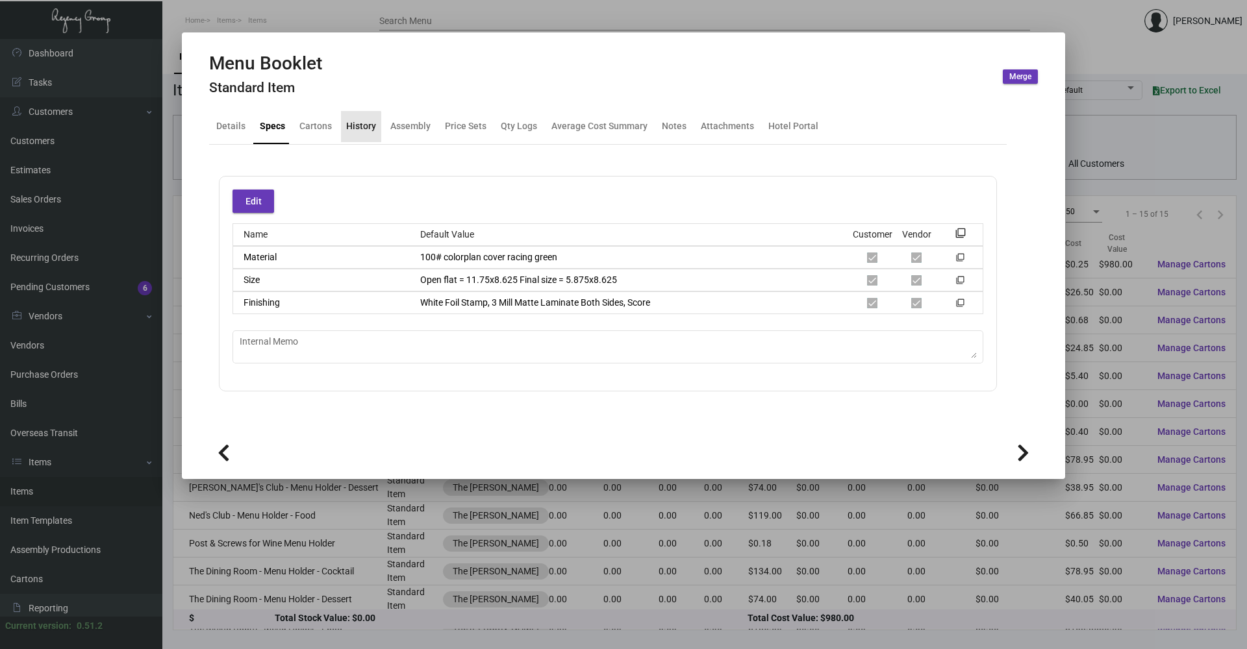
drag, startPoint x: 284, startPoint y: 128, endPoint x: 357, endPoint y: 130, distance: 73.4
click at [357, 130] on div "History" at bounding box center [361, 126] width 30 height 14
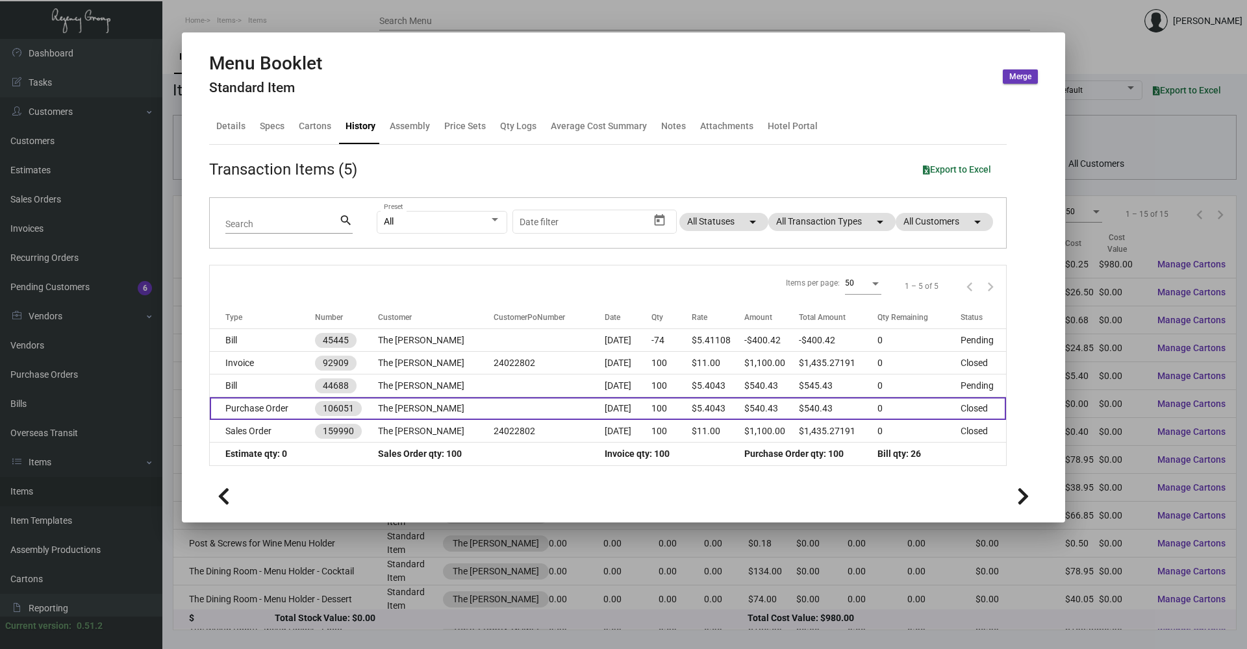
click at [292, 412] on td "Purchase Order" at bounding box center [262, 408] width 105 height 23
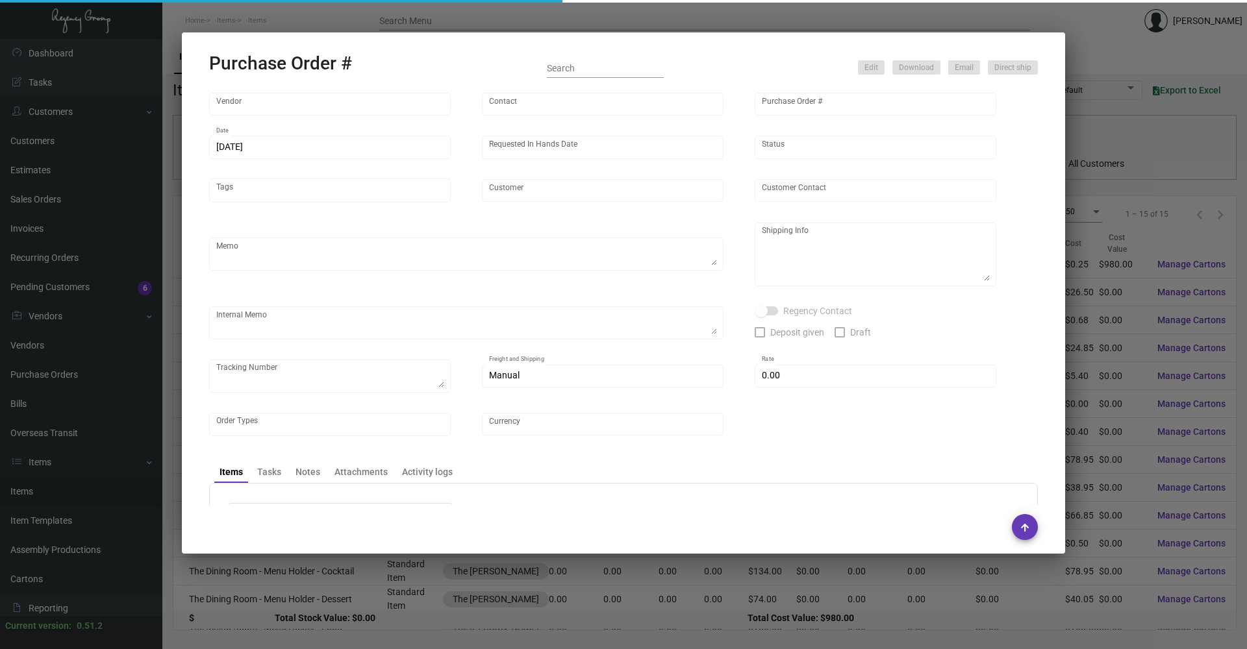
type input "Team Concept"
type input "[PERSON_NAME]"
type input "106051"
type input "[DATE]"
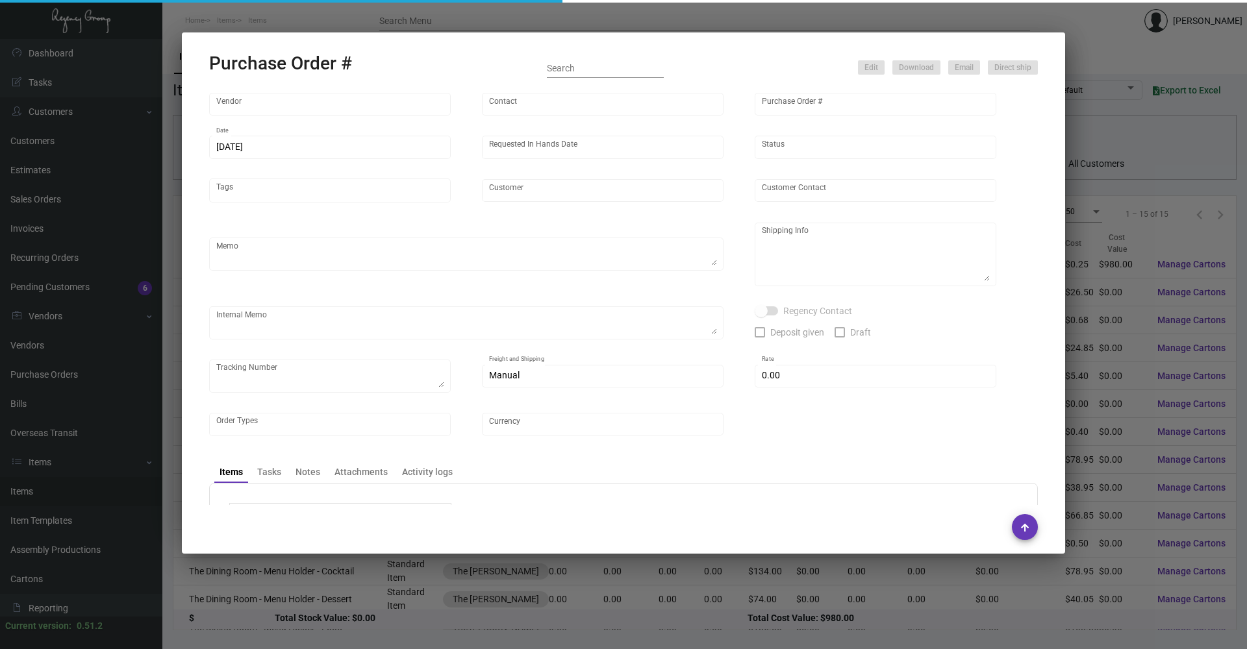
type input "The [PERSON_NAME]"
type input "[PERSON_NAME]"
type textarea "PLEASE SEND PDF PROOFS TO OUR ART TEAM ; [EMAIL_ADDRESS][DOMAIN_NAME] WITH ME I…"
type textarea "The [PERSON_NAME] NoMad - [PERSON_NAME] [STREET_ADDRESS][US_STATE]"
type textarea "SH- when you are shipping out the goods, please ask warehouse to ship out the t…"
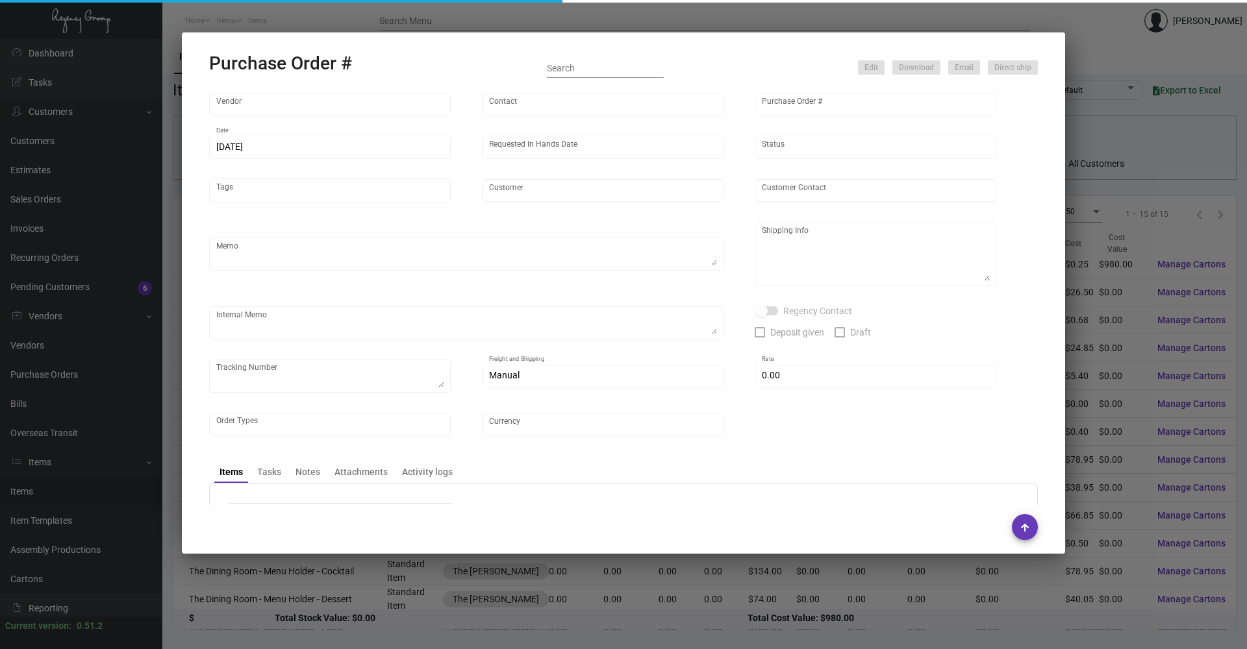
type input "$ 0.00"
type input "United States Dollar $"
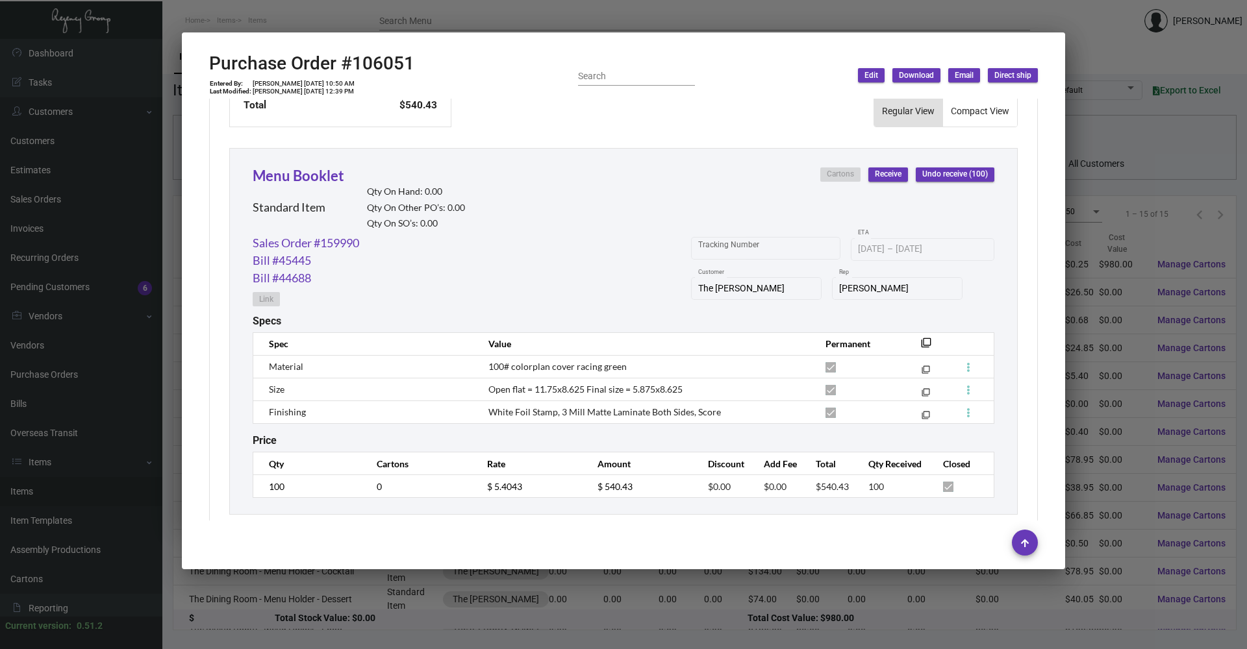
scroll to position [579, 0]
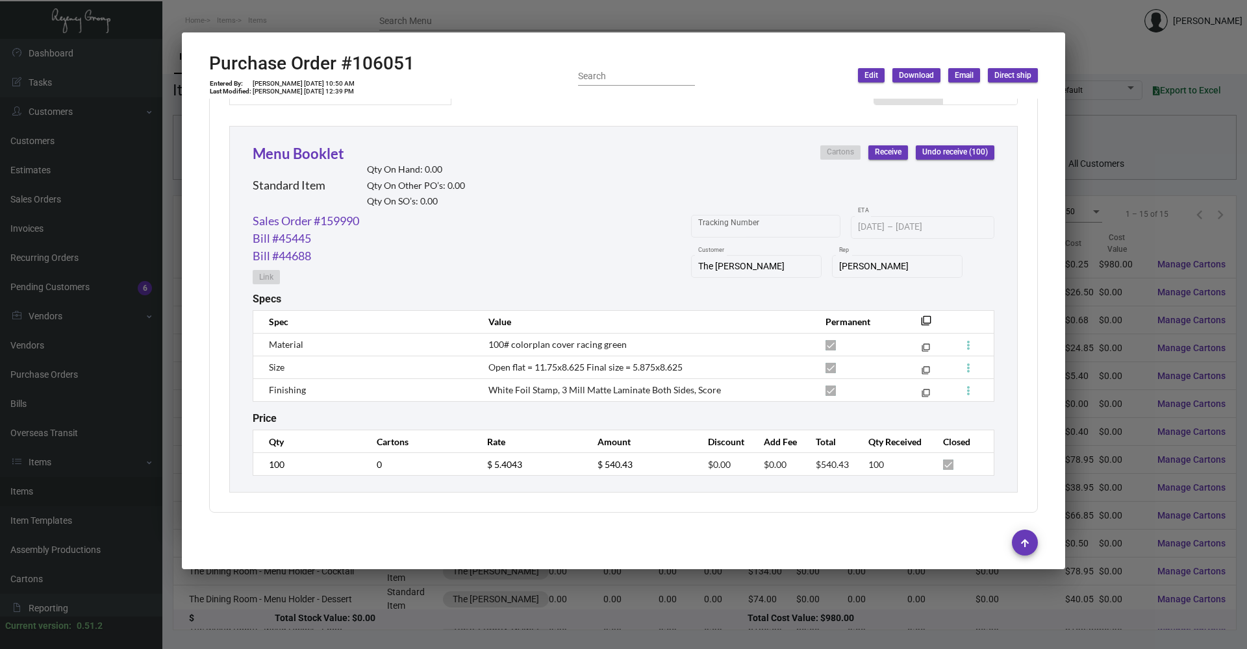
click at [481, 618] on div at bounding box center [623, 324] width 1247 height 649
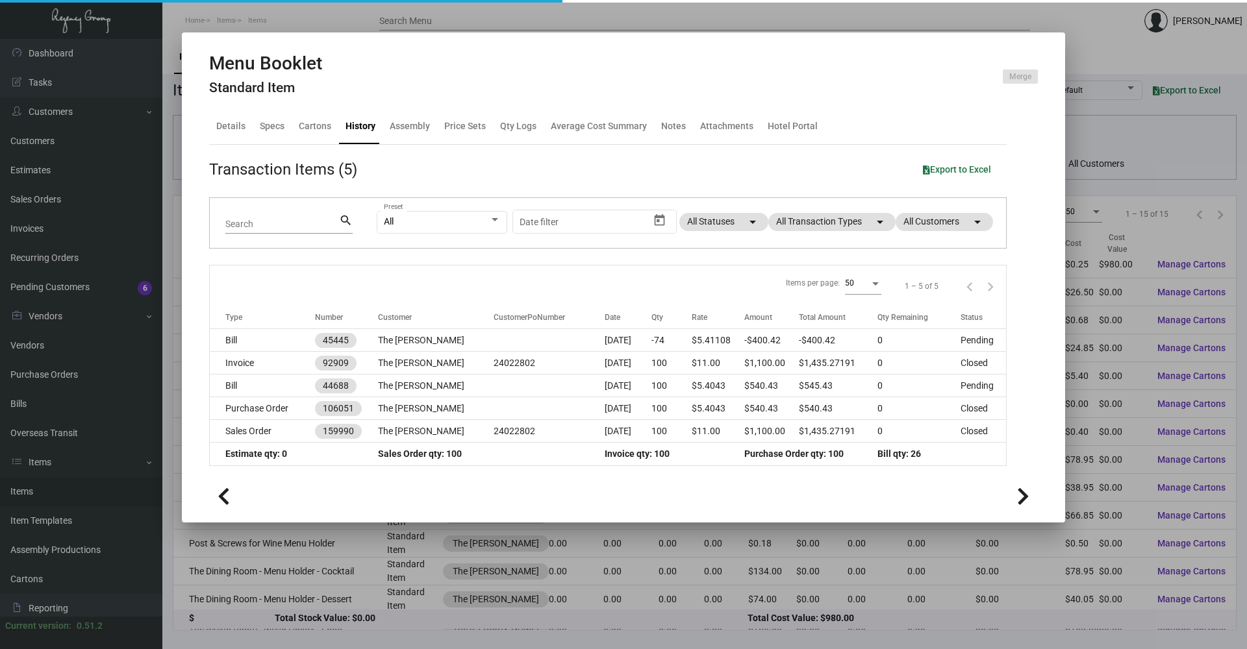
click at [446, 586] on div at bounding box center [623, 324] width 1247 height 649
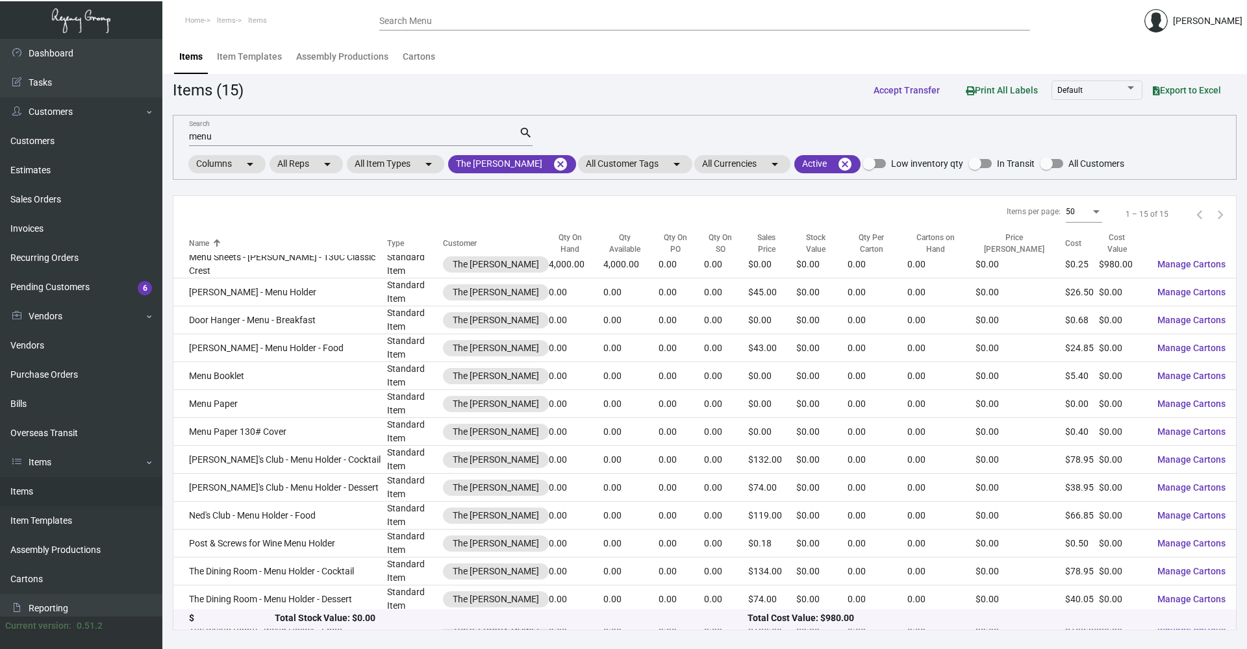
click at [316, 390] on td "Menu Paper" at bounding box center [280, 404] width 214 height 28
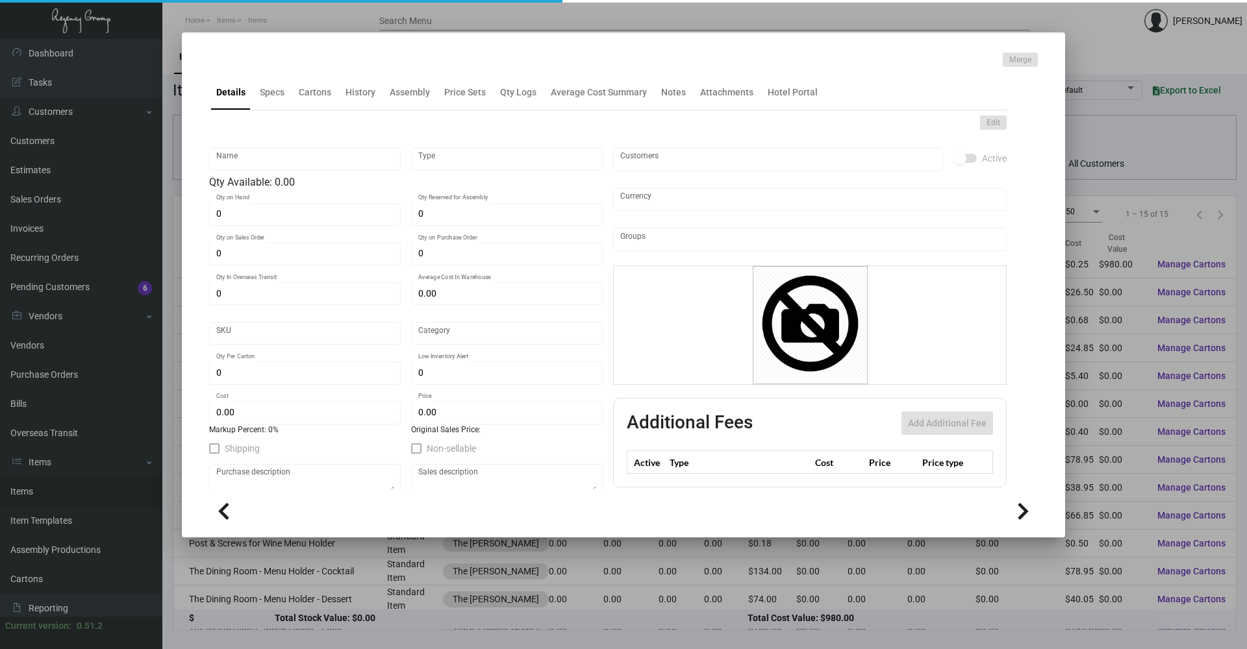
type input "Menu Paper"
type input "Standard Item"
type input "$ 0.00"
type input "Standard"
type input "$ 0.00"
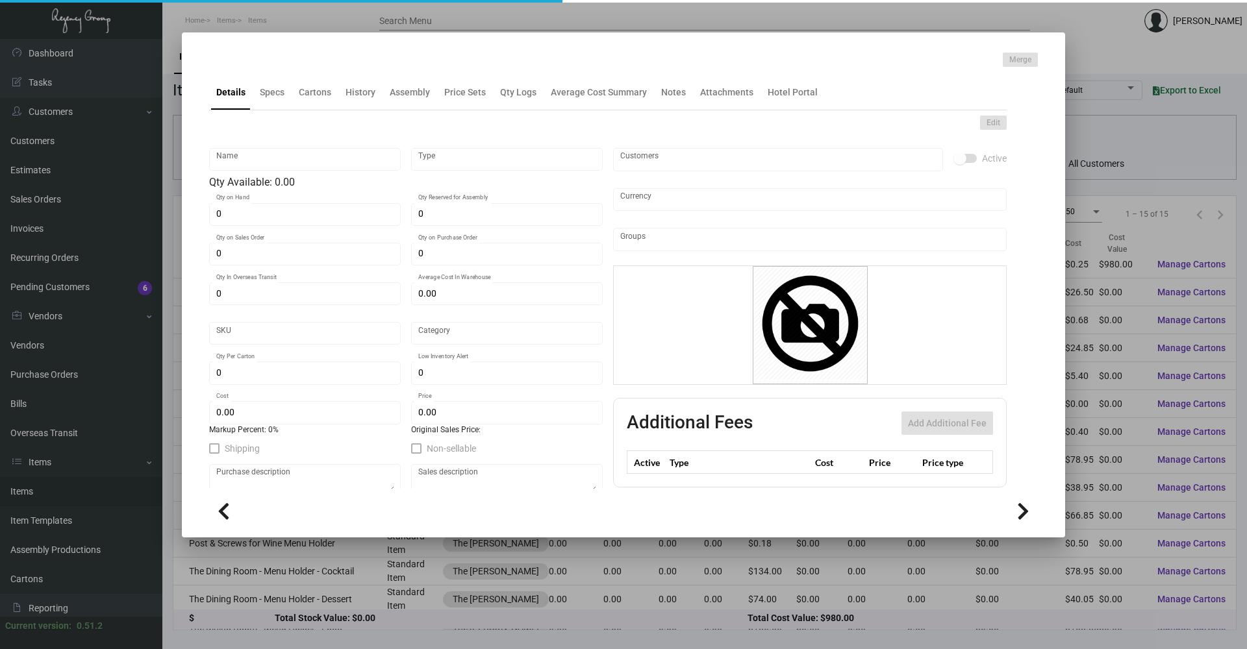
type input "$ 0.00"
checkbox input "true"
type input "United States Dollar $"
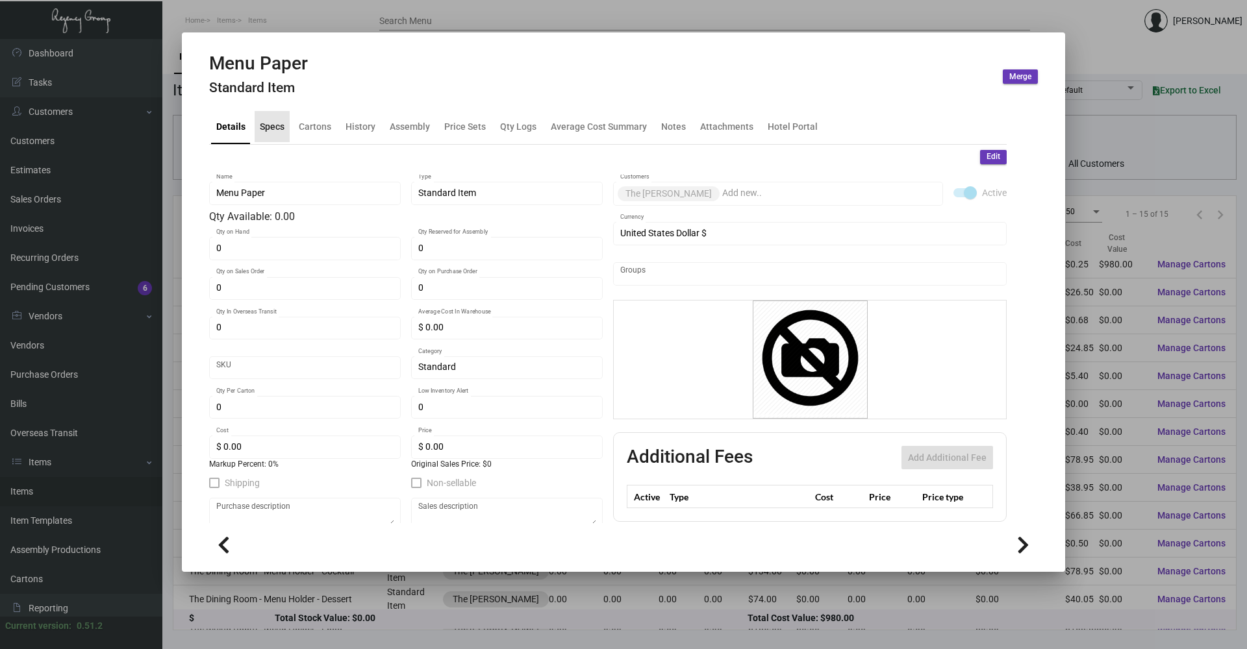
click at [284, 127] on div "Specs" at bounding box center [272, 126] width 35 height 31
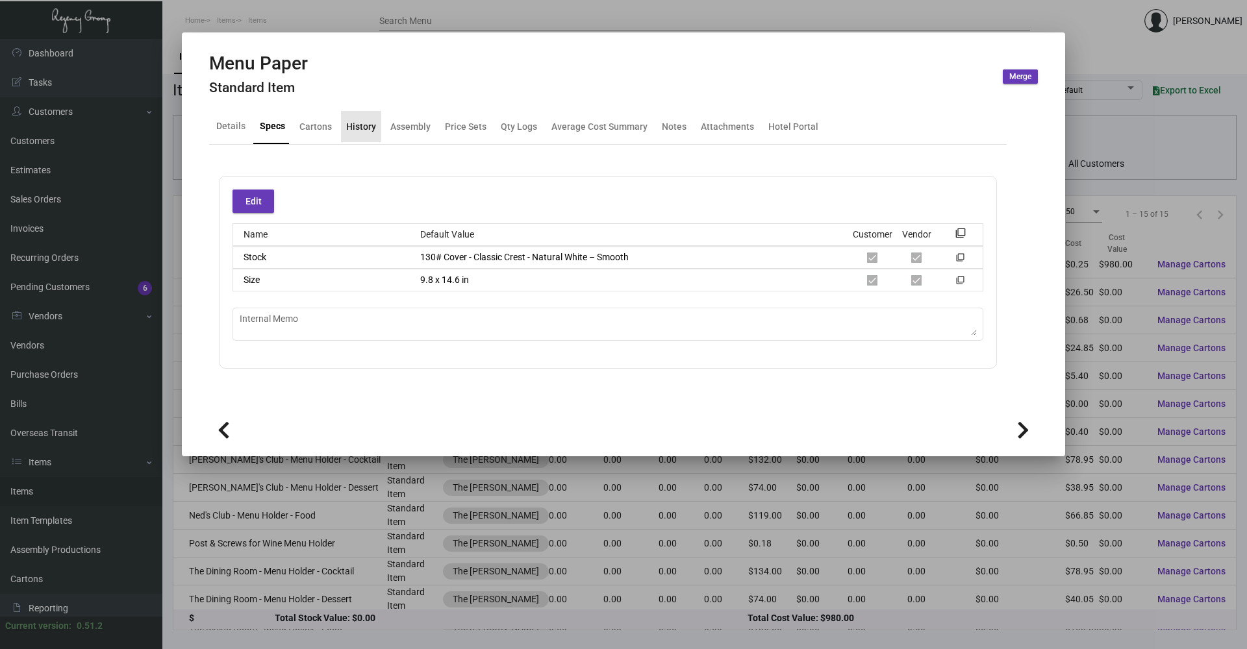
click at [357, 129] on div "History" at bounding box center [361, 126] width 30 height 14
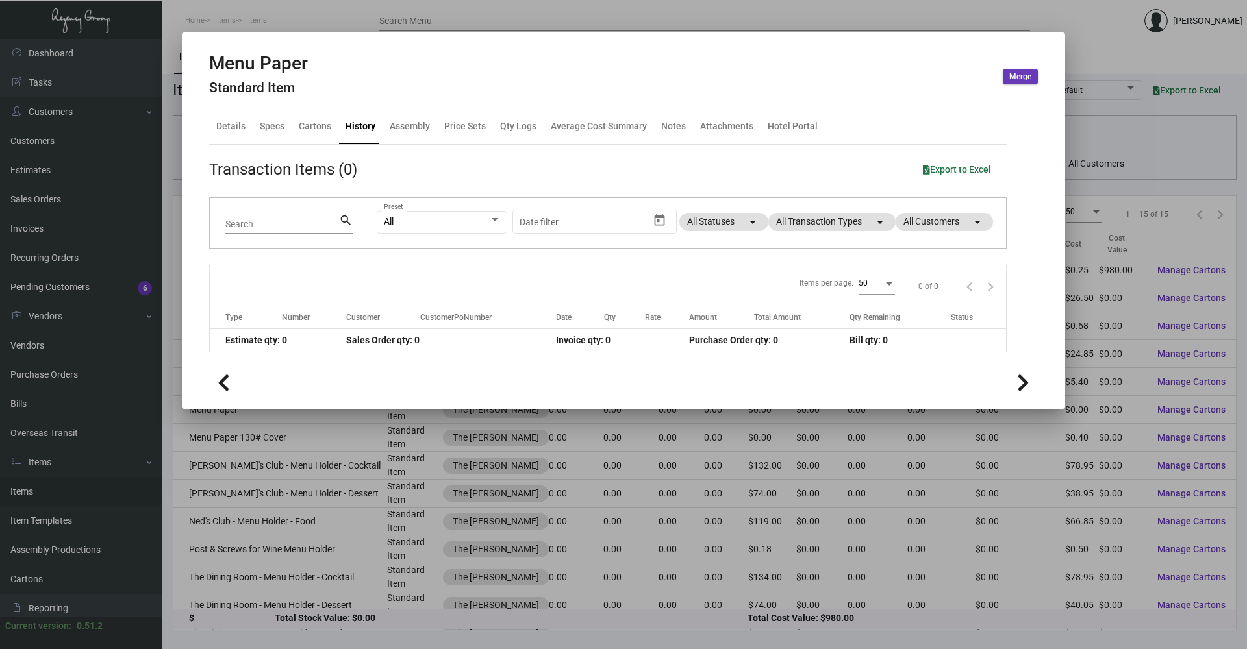
click at [446, 446] on div at bounding box center [623, 324] width 1247 height 649
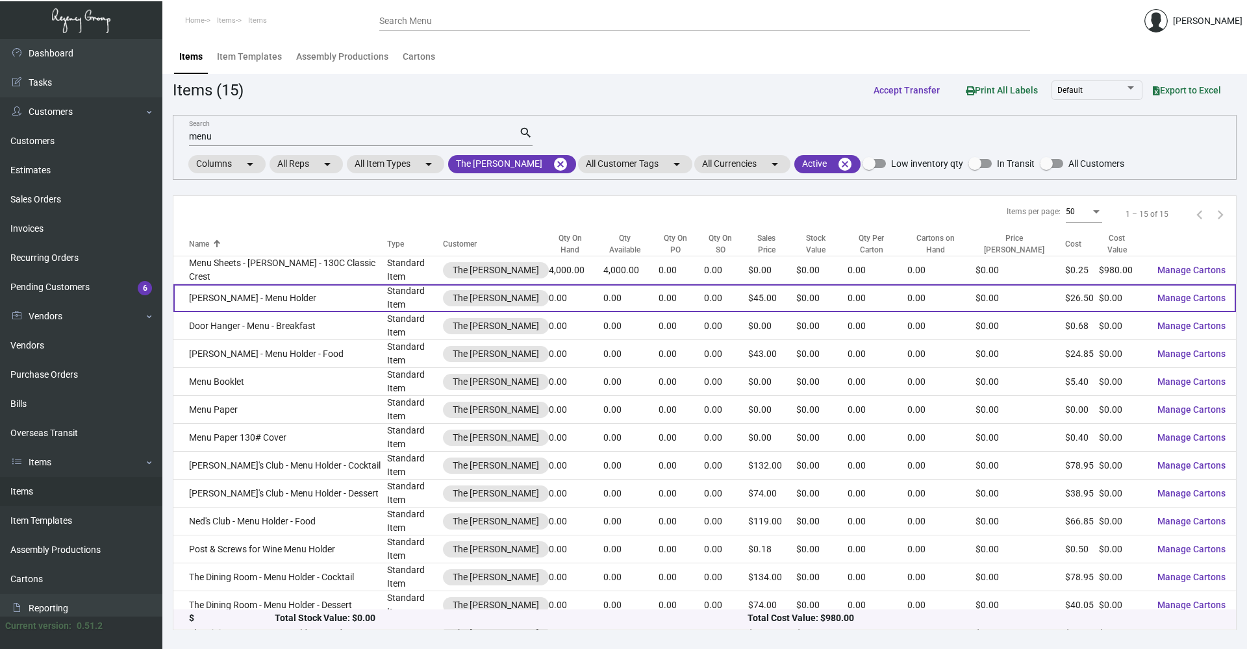
click at [340, 290] on td "[PERSON_NAME] - Menu Holder" at bounding box center [280, 298] width 214 height 28
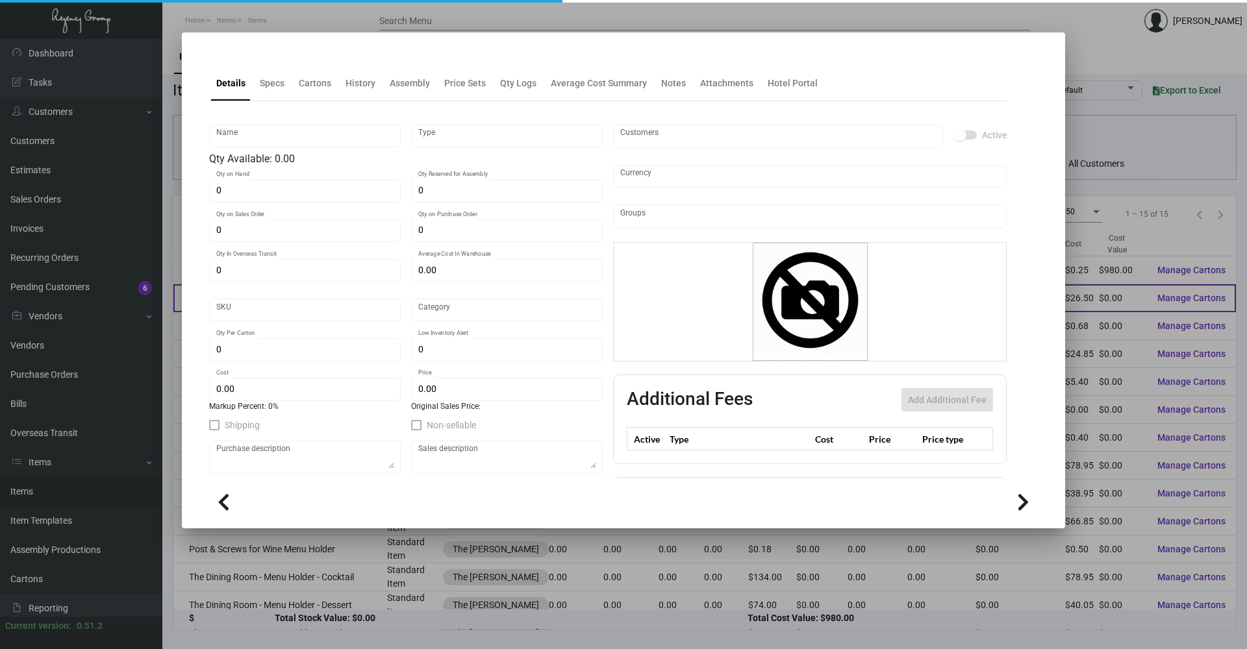
type input "[PERSON_NAME] - Menu Holder"
type input "Standard Item"
type input "$ 0.00"
type input "Standard"
type input "$ 26.50"
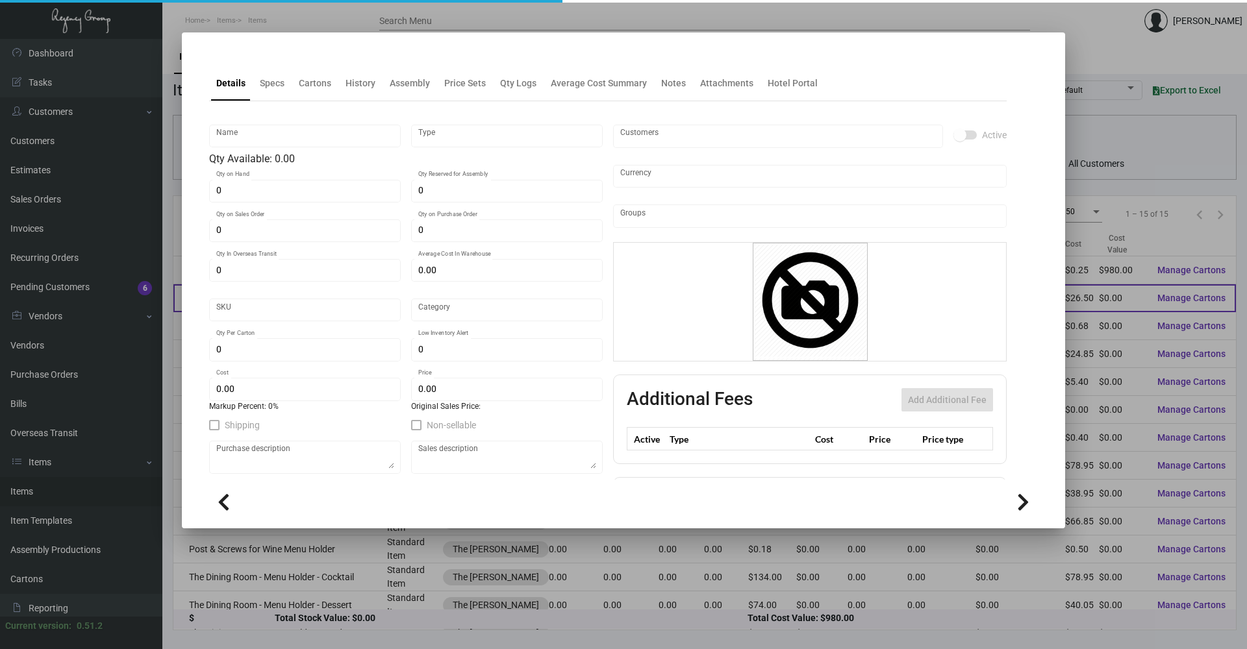
type input "$ 45.00"
checkbox input "true"
type input "United States Dollar $"
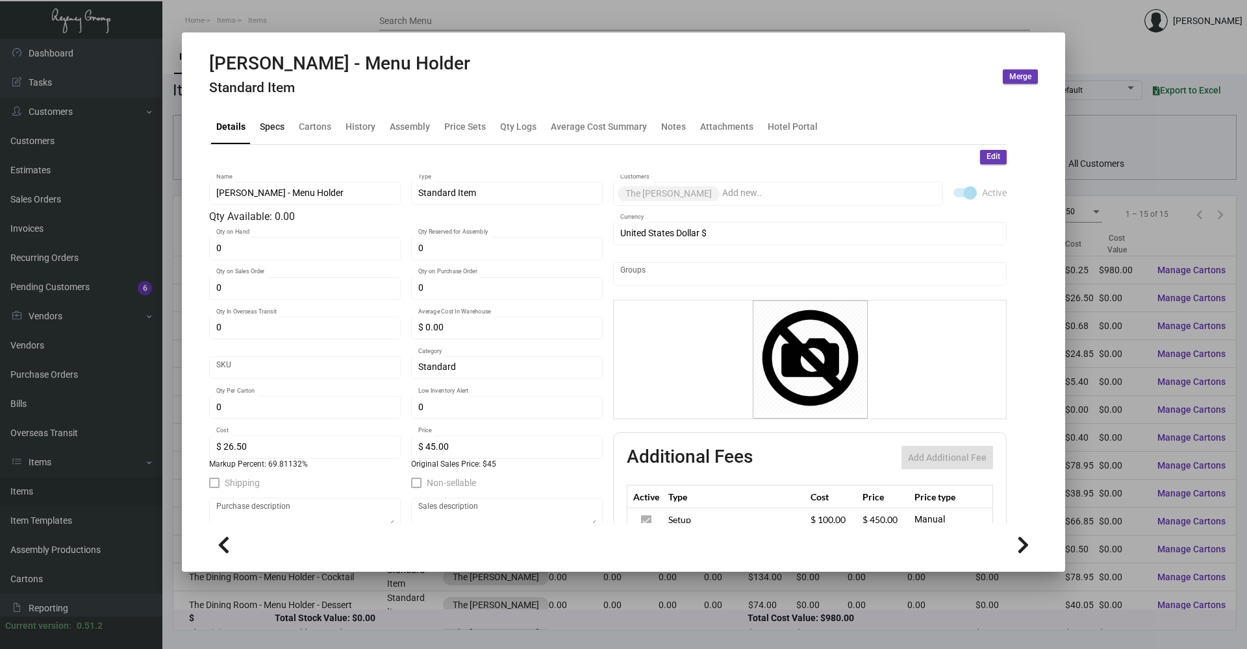
click at [274, 130] on div "Specs" at bounding box center [272, 126] width 25 height 14
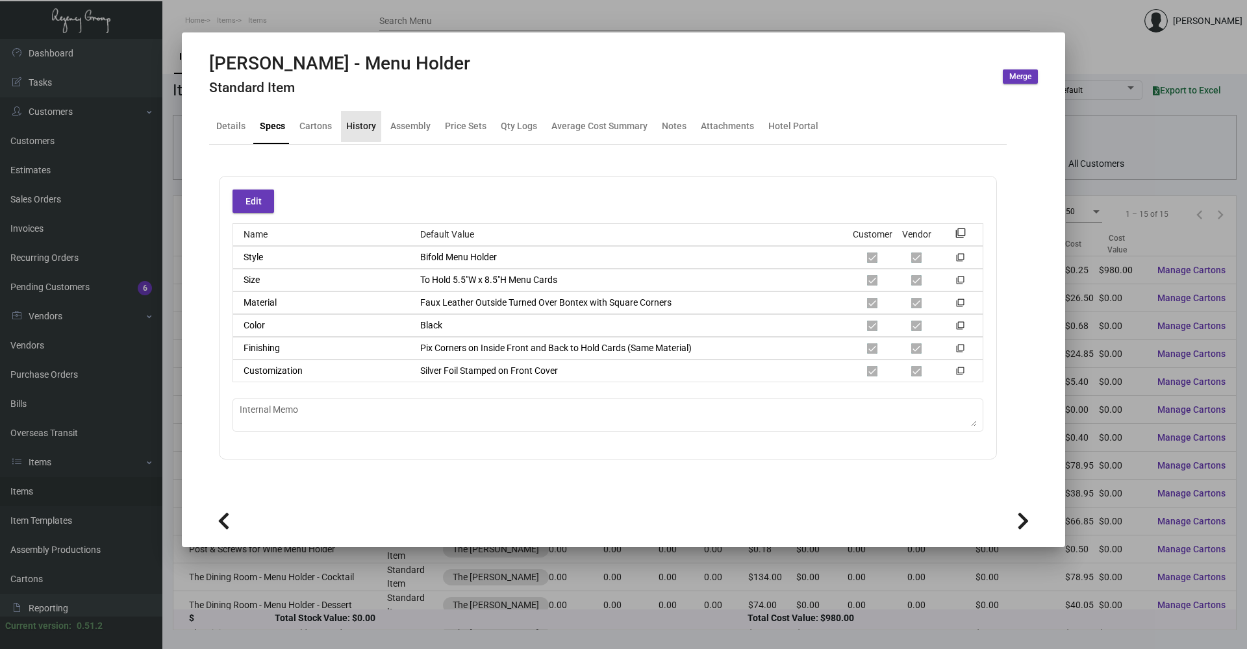
click at [358, 122] on div "History" at bounding box center [361, 126] width 30 height 14
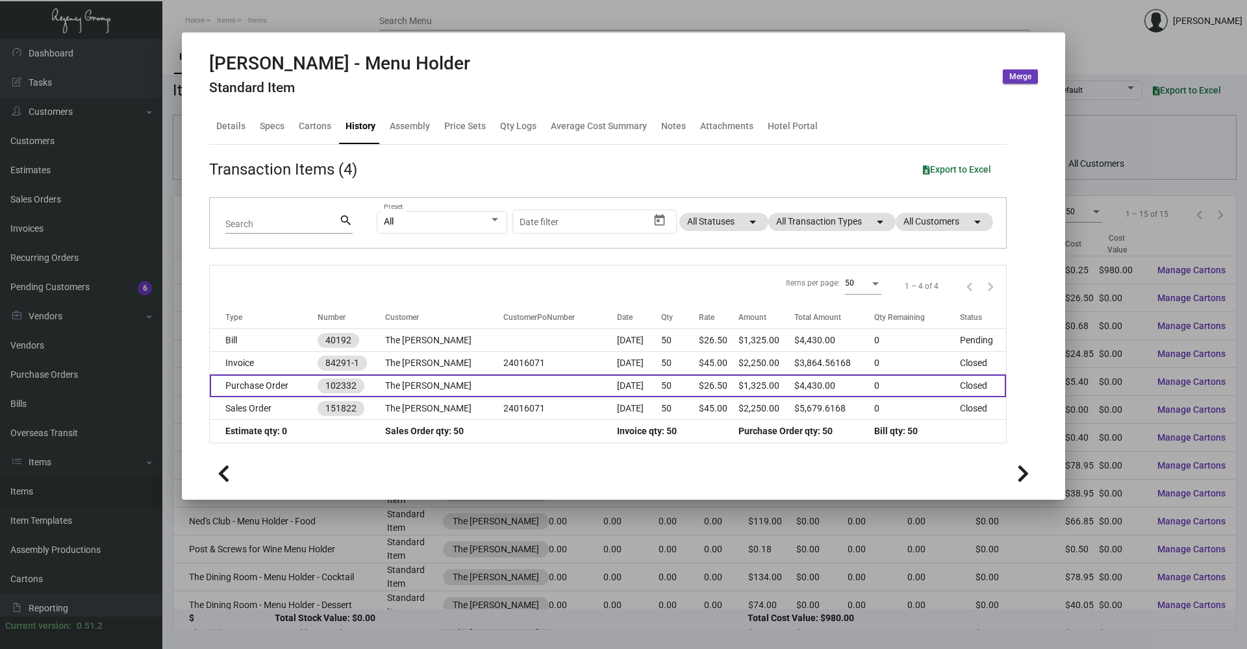
click at [267, 388] on td "Purchase Order" at bounding box center [264, 386] width 108 height 23
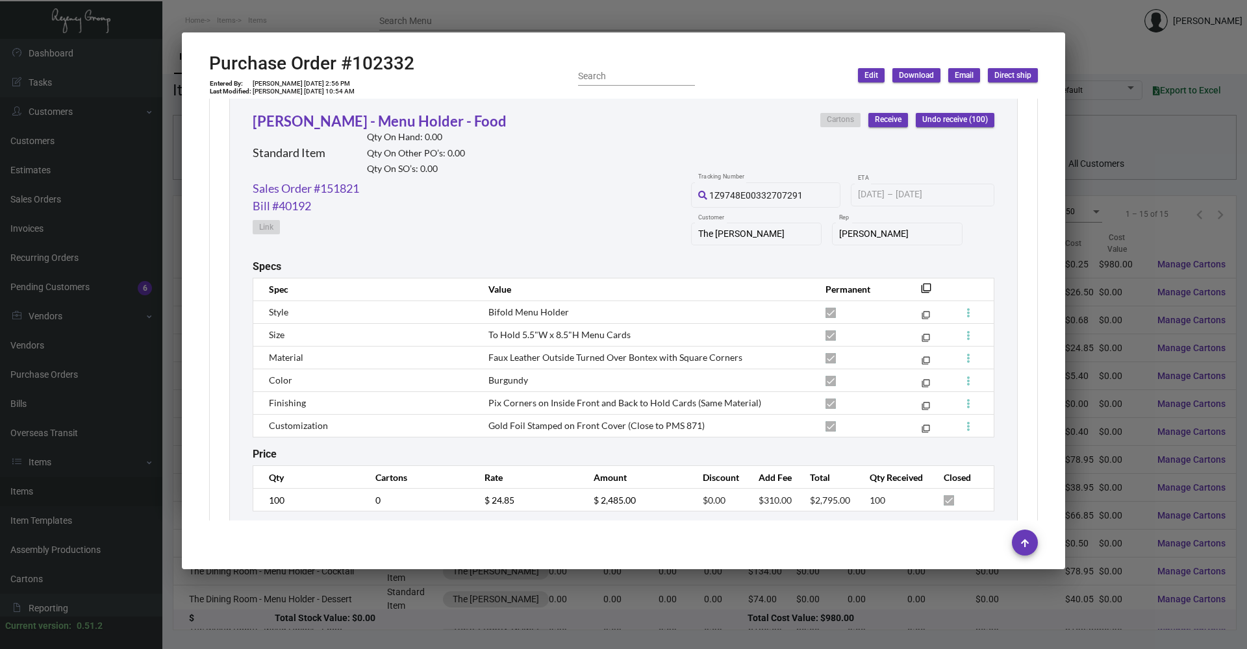
scroll to position [649, 0]
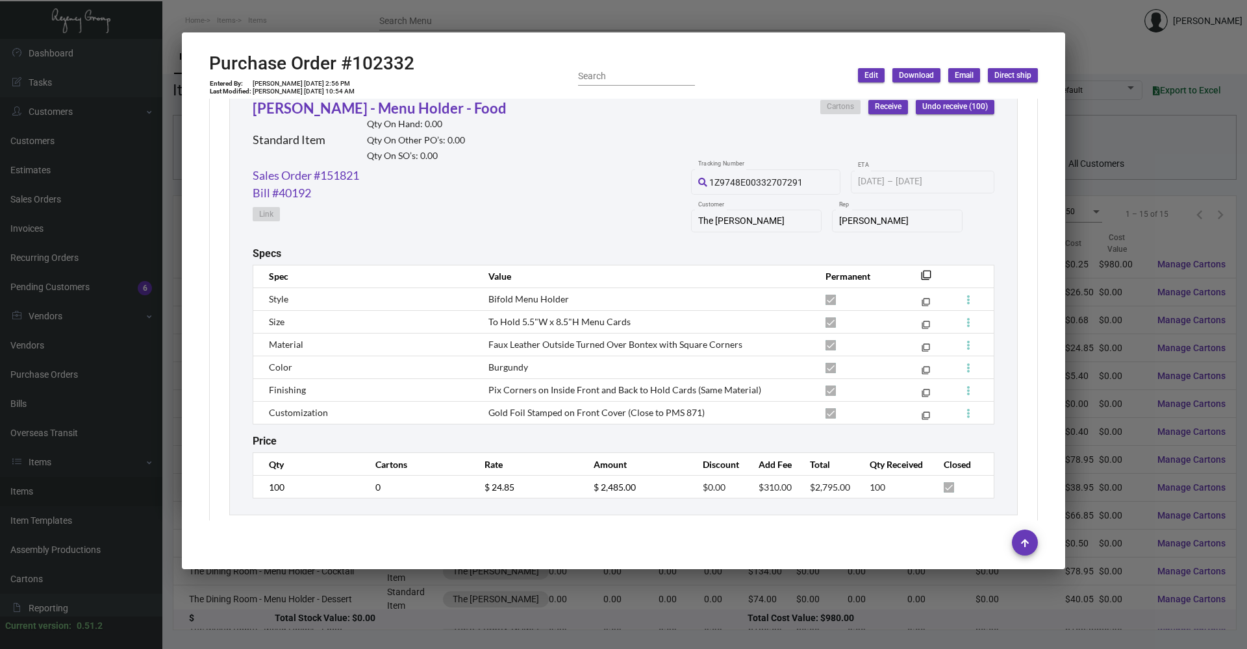
click at [553, 629] on div at bounding box center [623, 324] width 1247 height 649
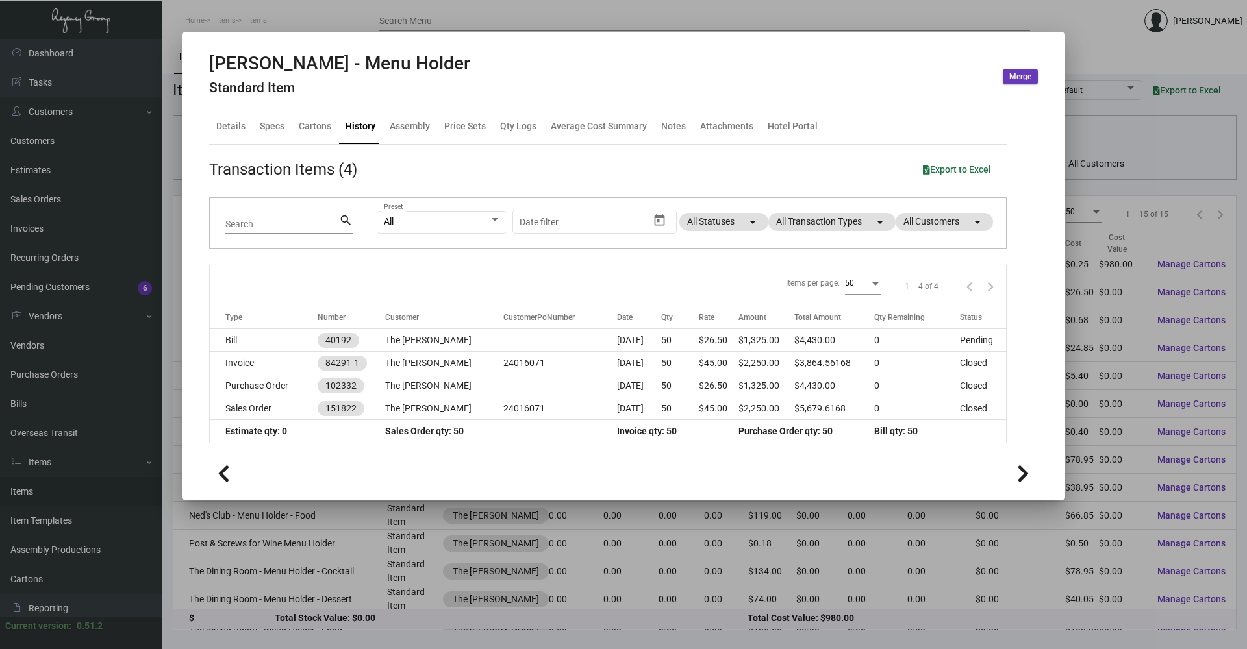
click at [534, 620] on div at bounding box center [623, 324] width 1247 height 649
